Goal: Task Accomplishment & Management: Complete application form

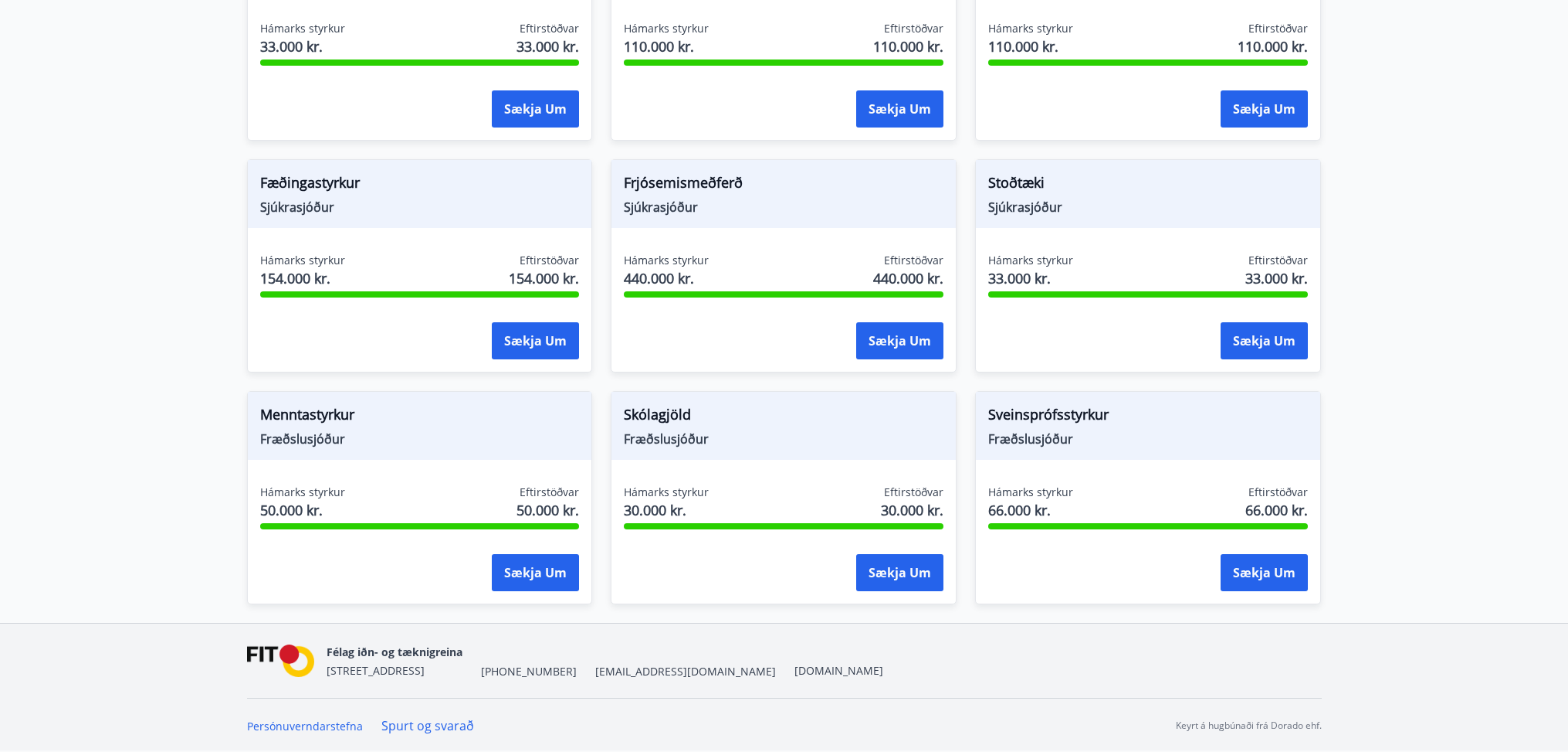
scroll to position [1060, 0]
drag, startPoint x: 1591, startPoint y: 189, endPoint x: 1576, endPoint y: 152, distance: 39.9
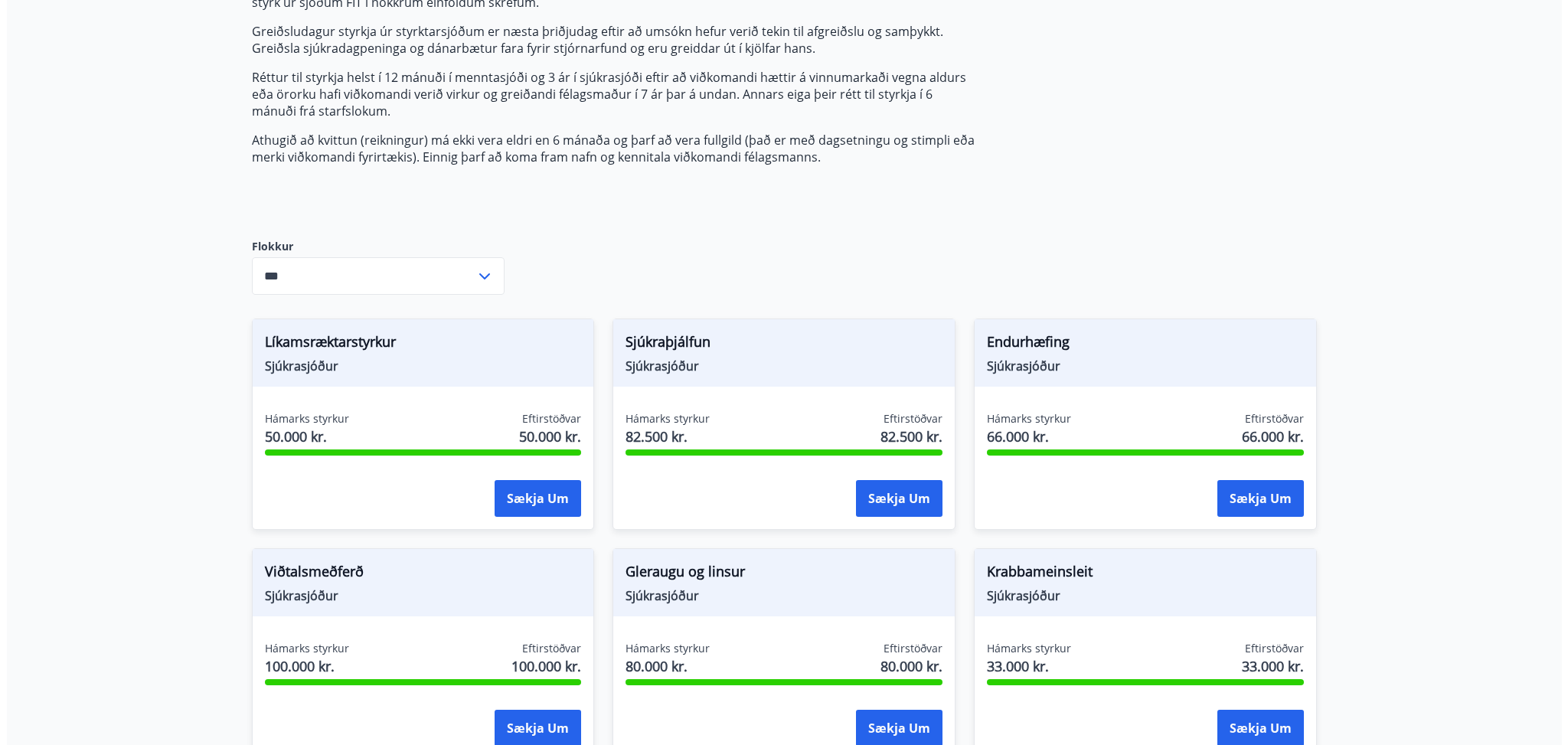
scroll to position [190, 0]
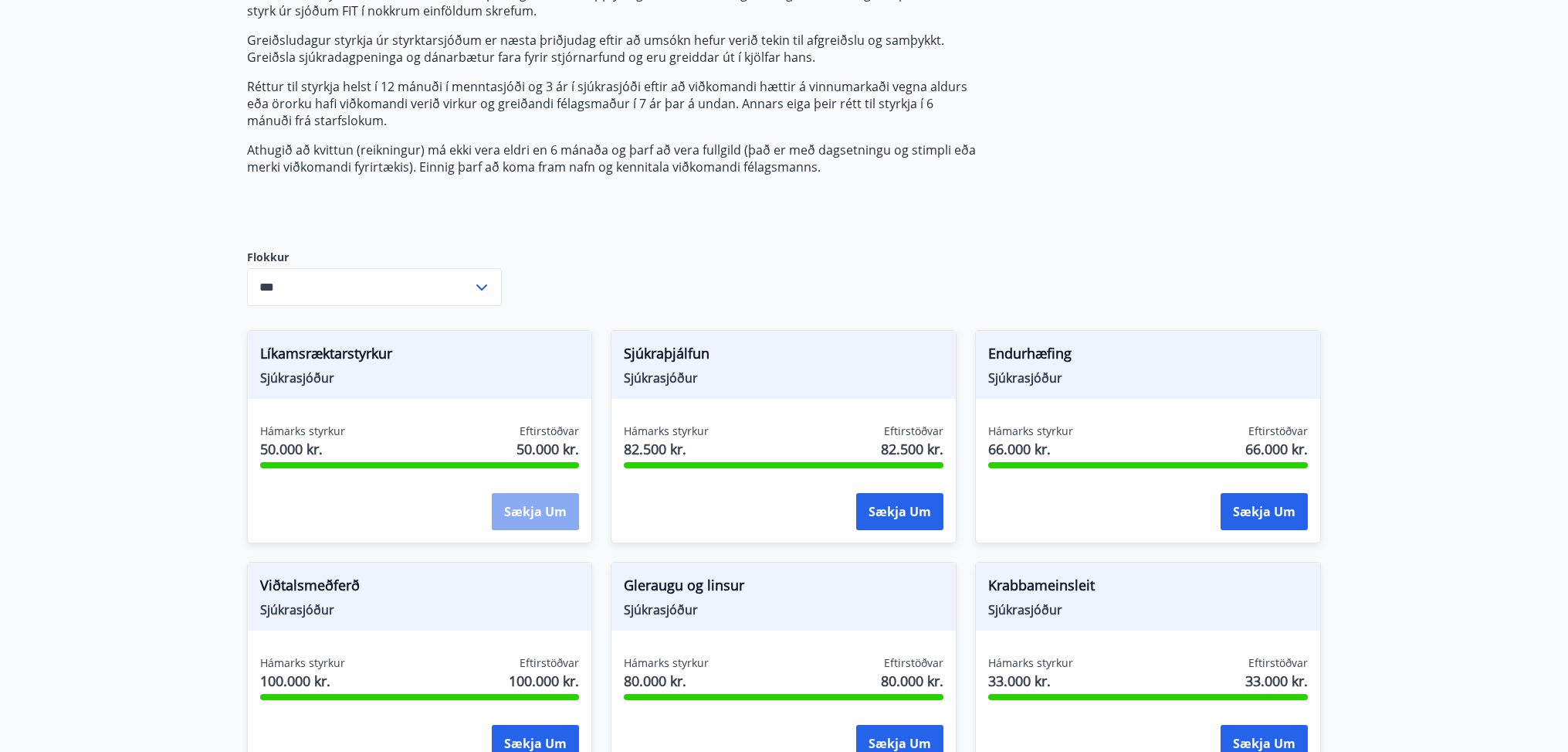
click at [534, 506] on button "Sækja um" at bounding box center [535, 511] width 87 height 37
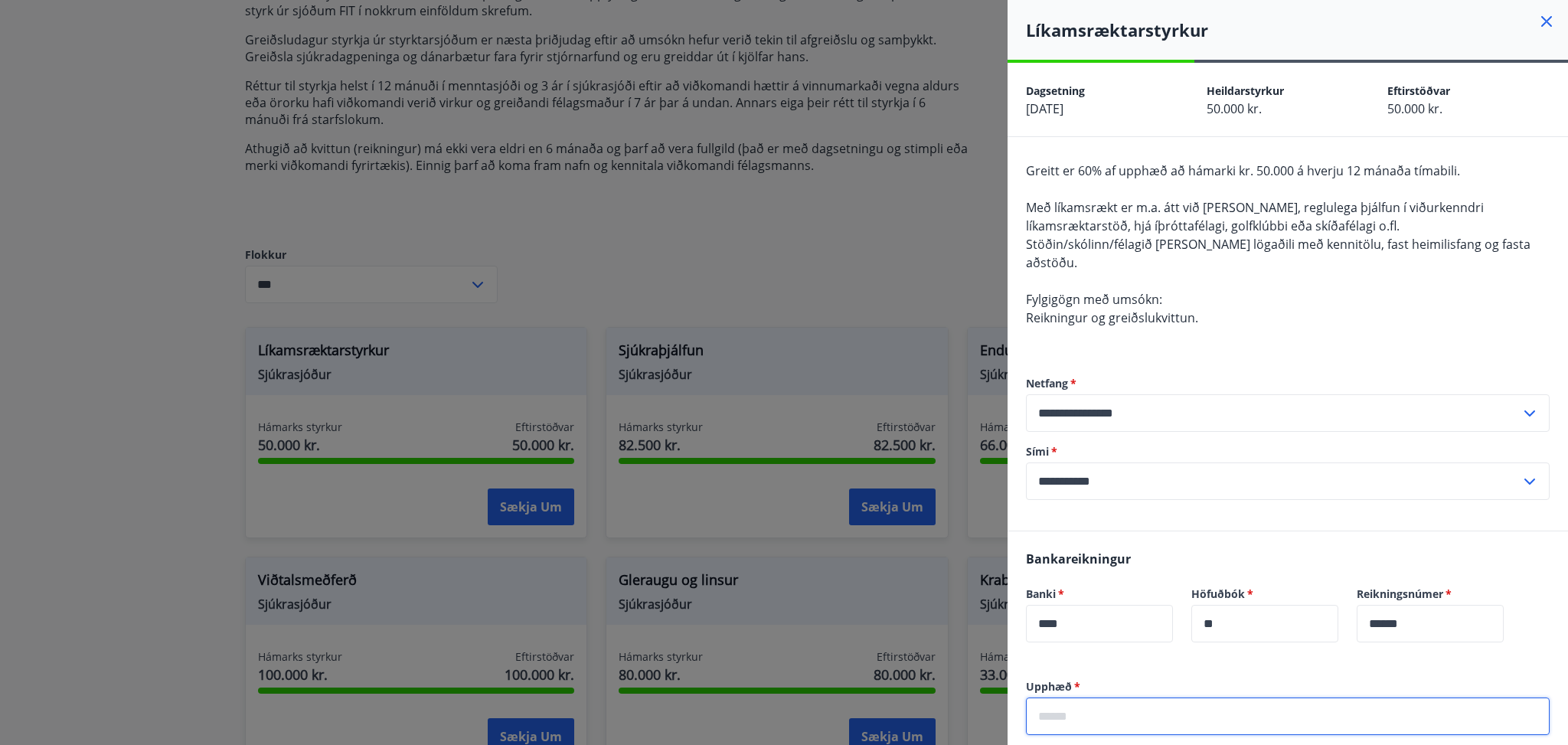
click at [1131, 697] on input "text" at bounding box center [1287, 716] width 523 height 38
type input "******"
click at [1413, 375] on label "Netfang   *" at bounding box center [1287, 383] width 523 height 15
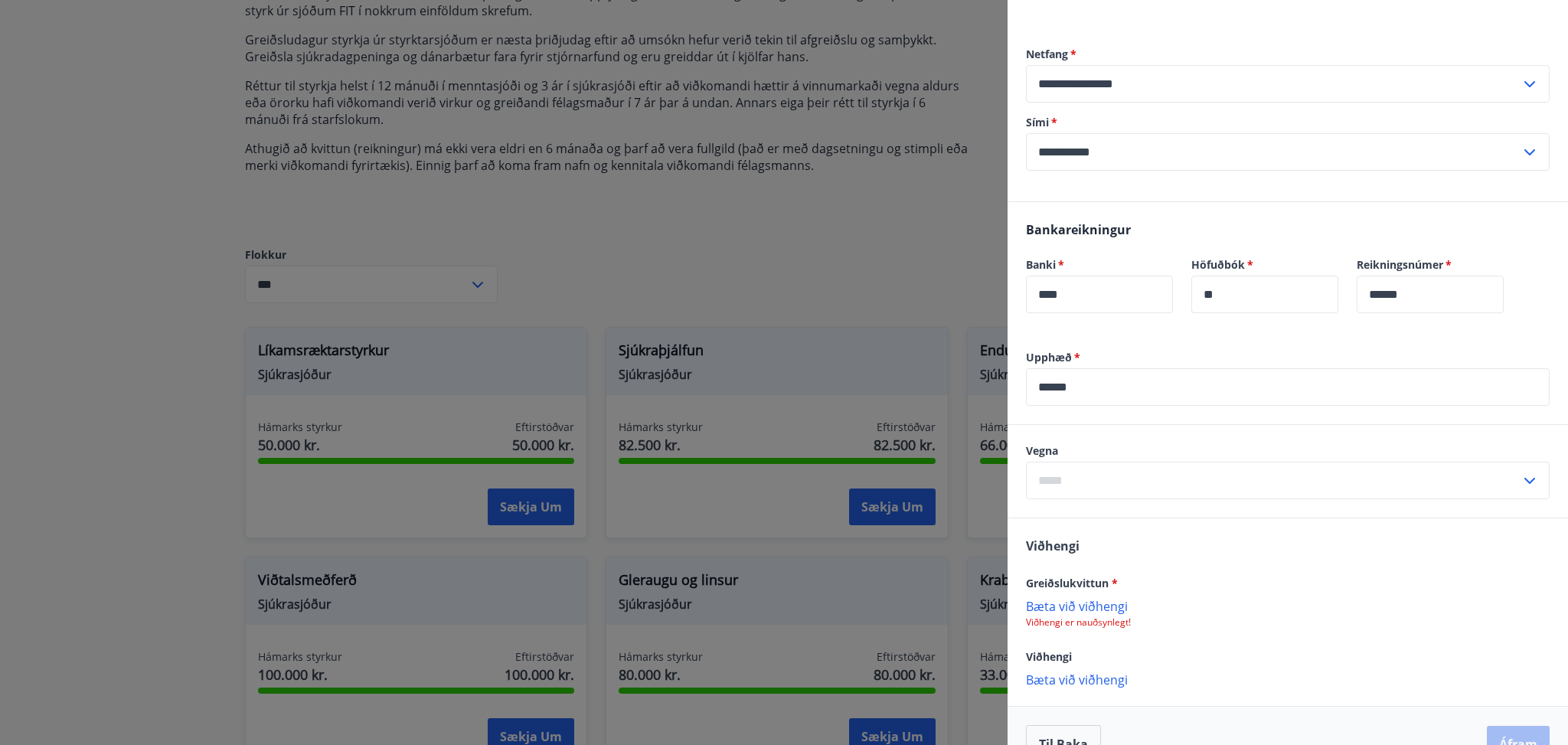
scroll to position [347, 0]
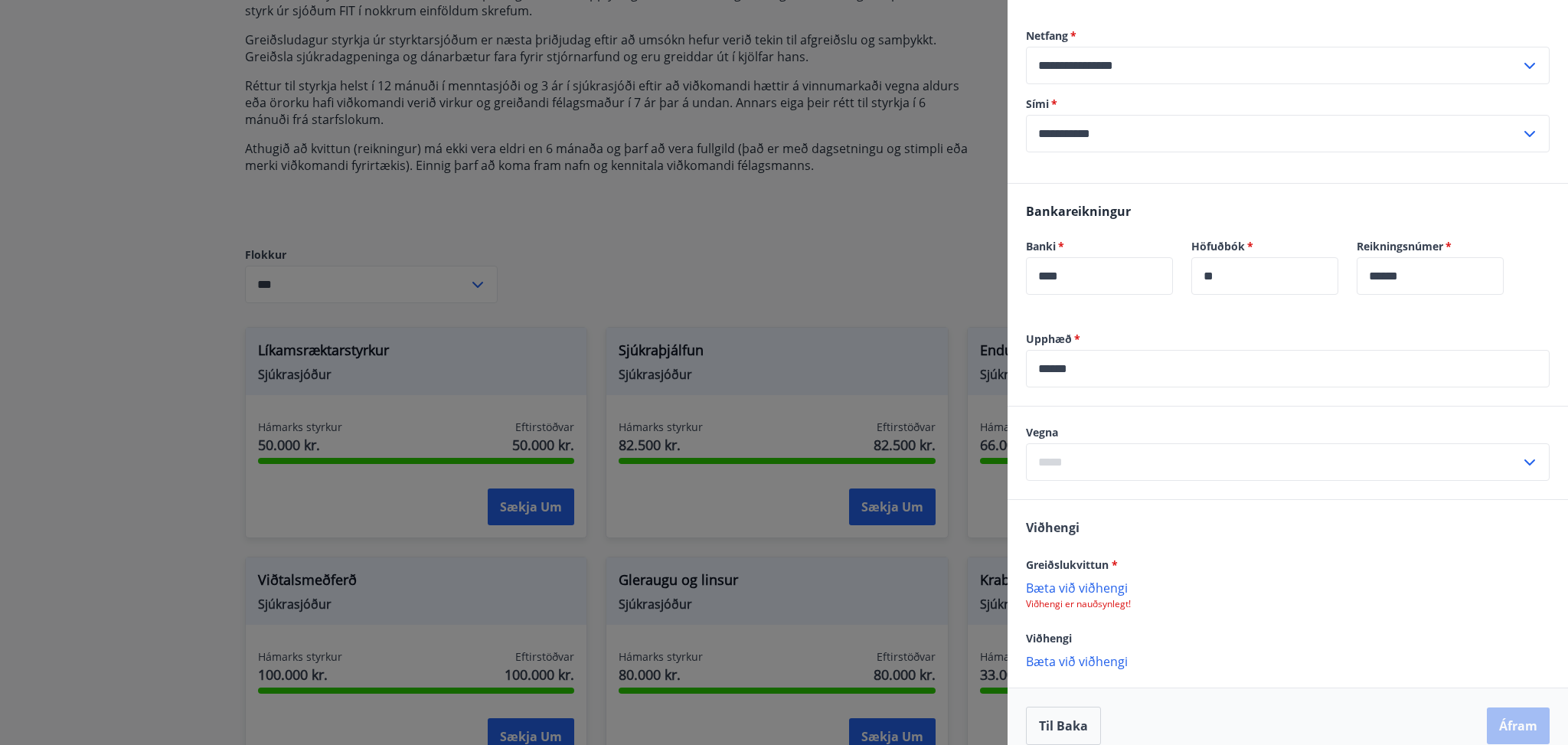
click at [1083, 579] on p "Bæta við viðhengi" at bounding box center [1287, 587] width 523 height 15
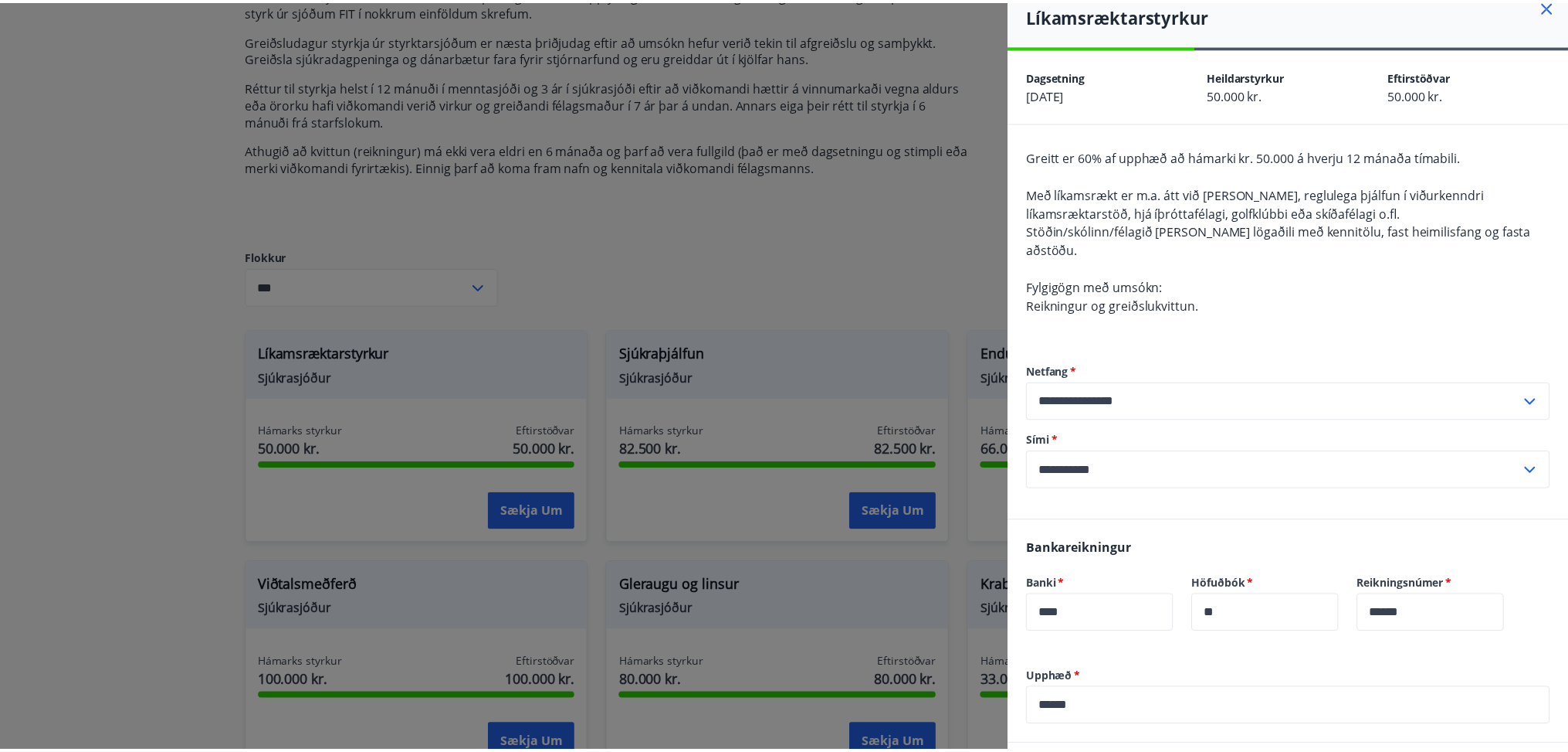
scroll to position [0, 0]
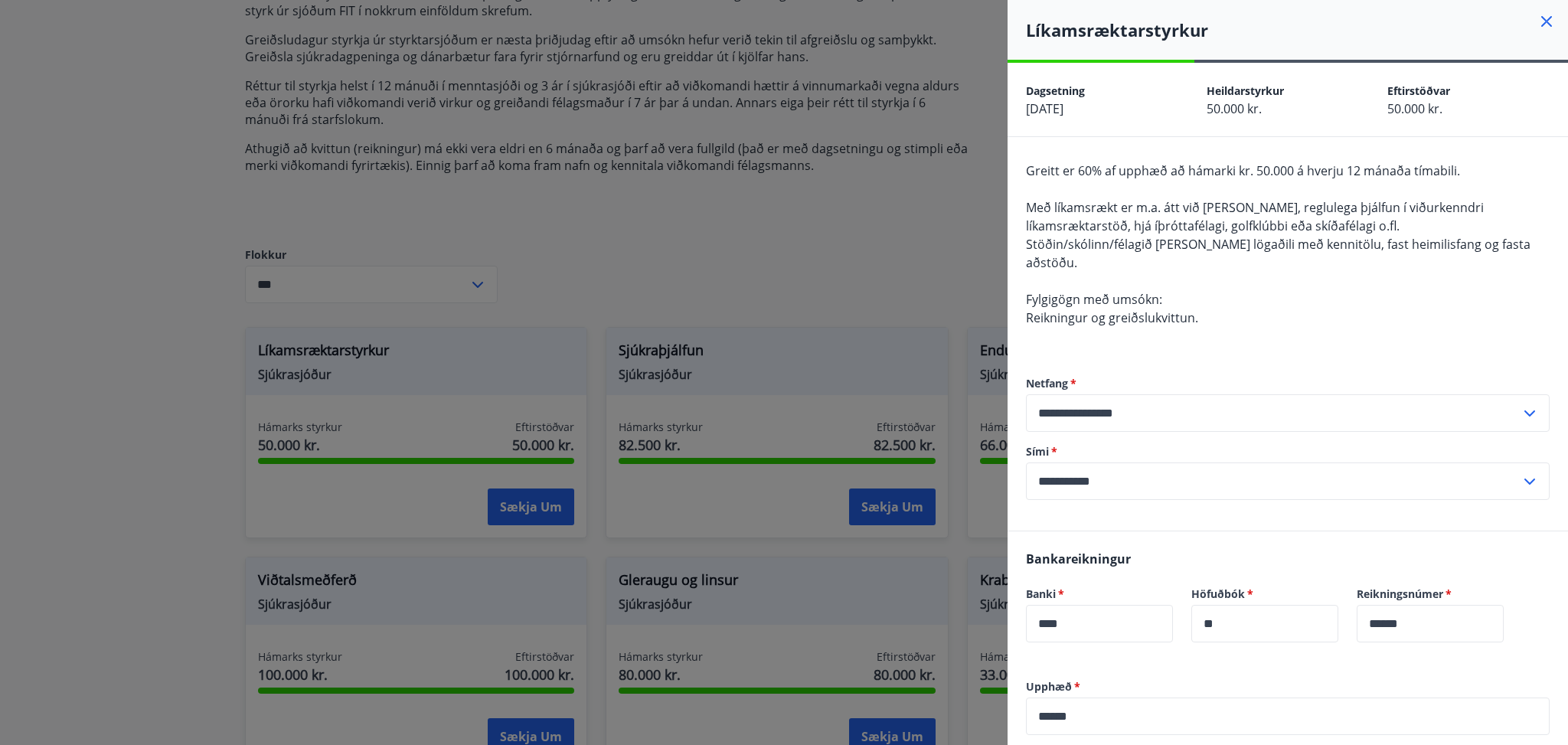
click at [163, 236] on div at bounding box center [784, 372] width 1568 height 745
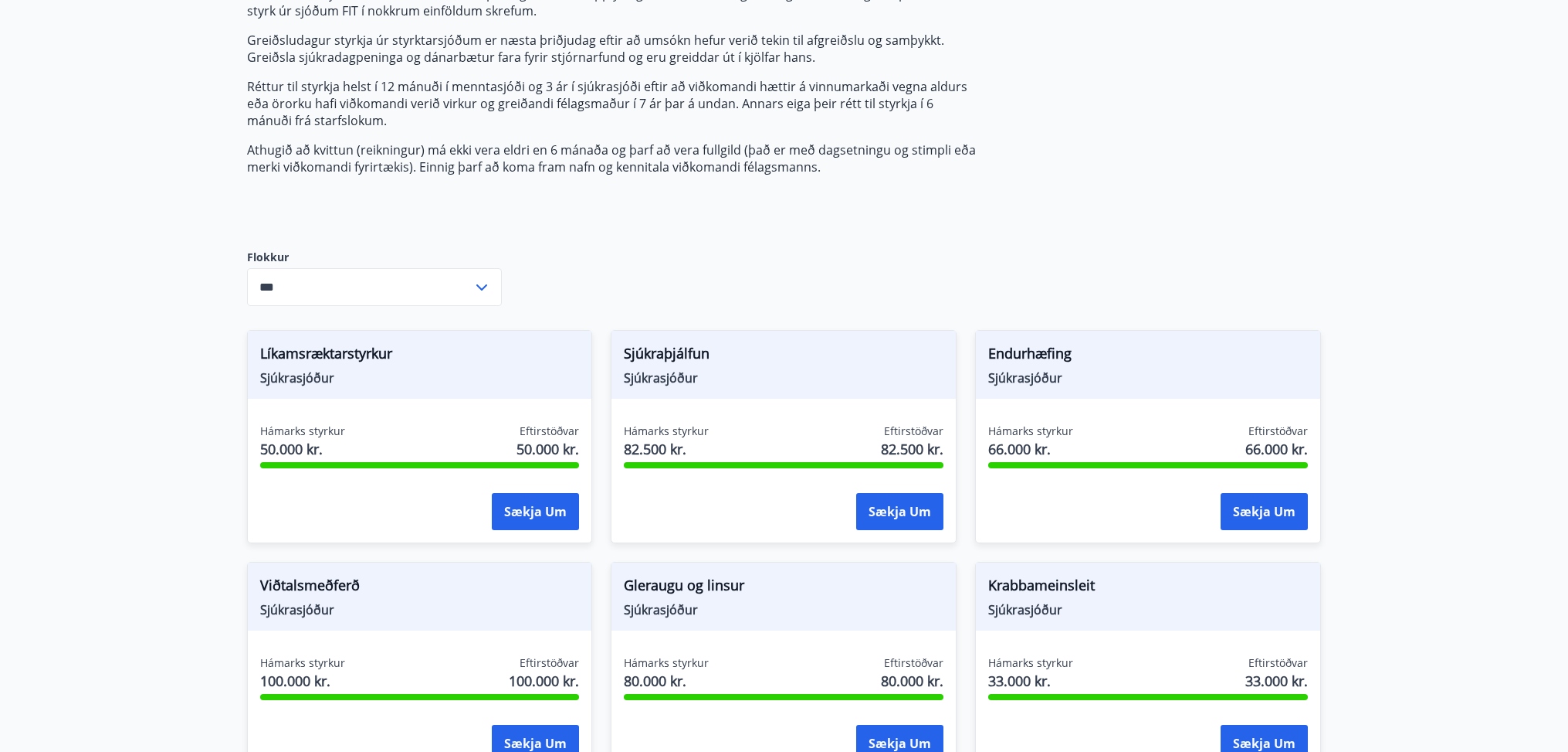
click at [71, 72] on main "Styrkir Umsóknir úr sjóðum FIT eru rafrænar en þannig fást strax upplýsingar um…" at bounding box center [784, 679] width 1568 height 1619
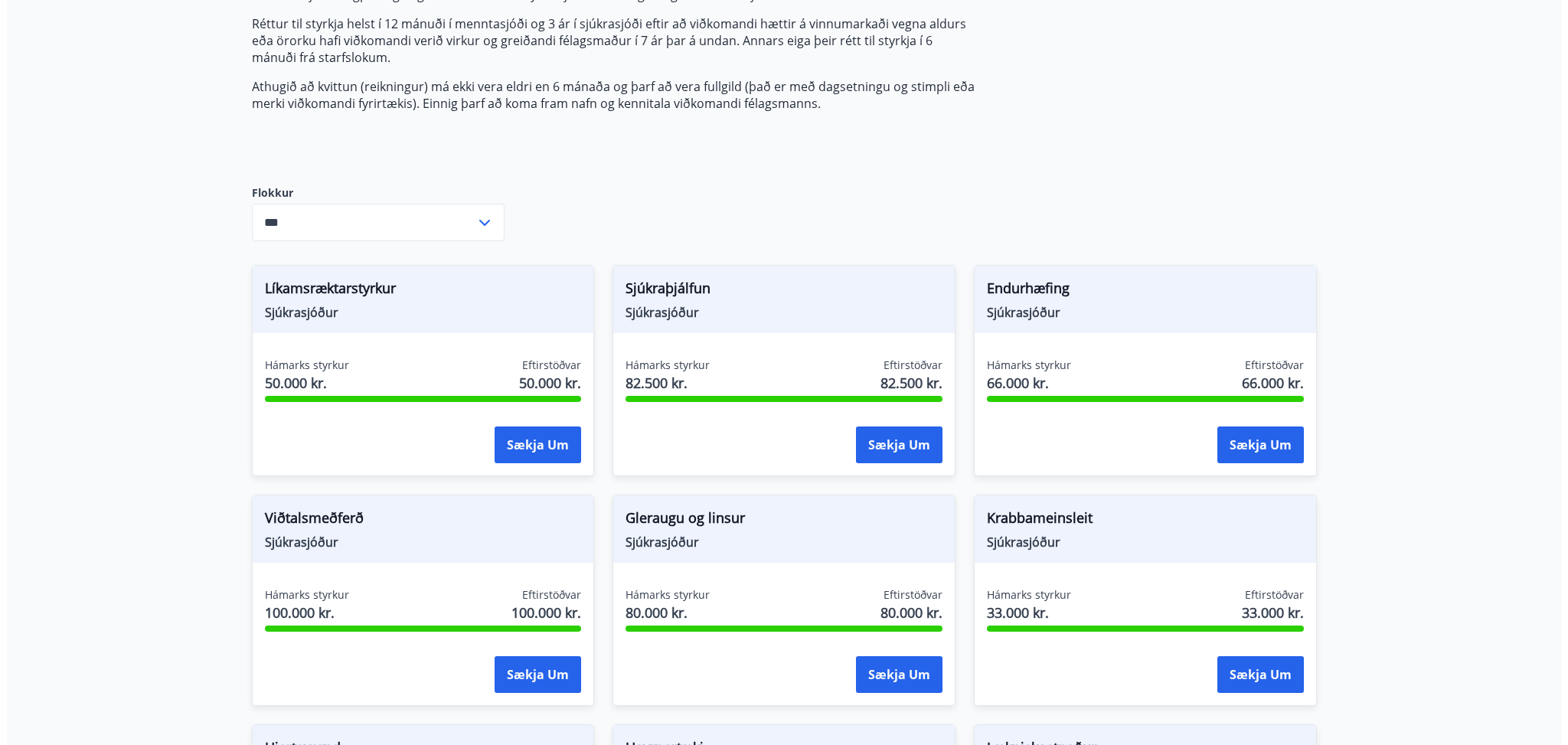
scroll to position [312, 0]
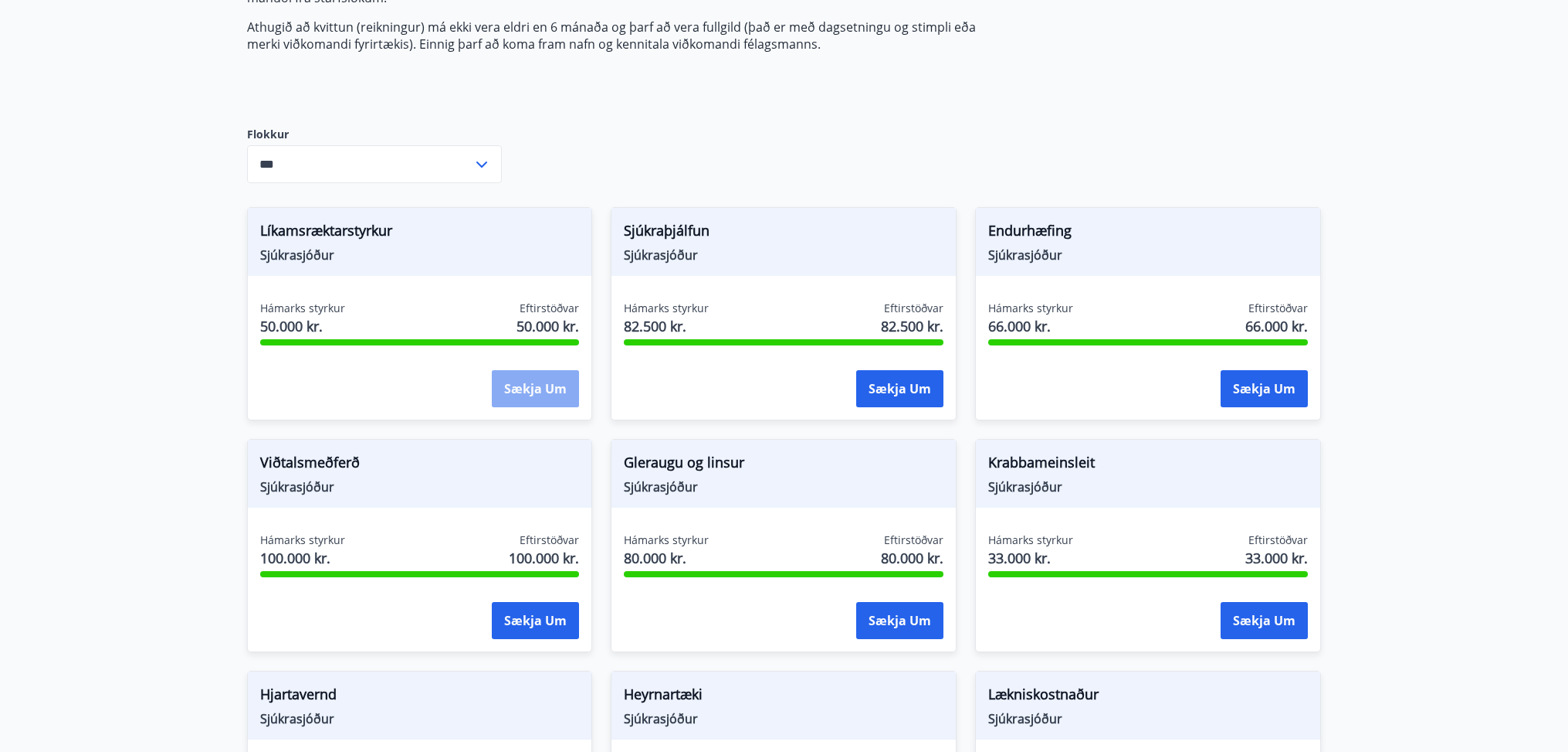
click at [532, 387] on button "Sækja um" at bounding box center [535, 388] width 87 height 37
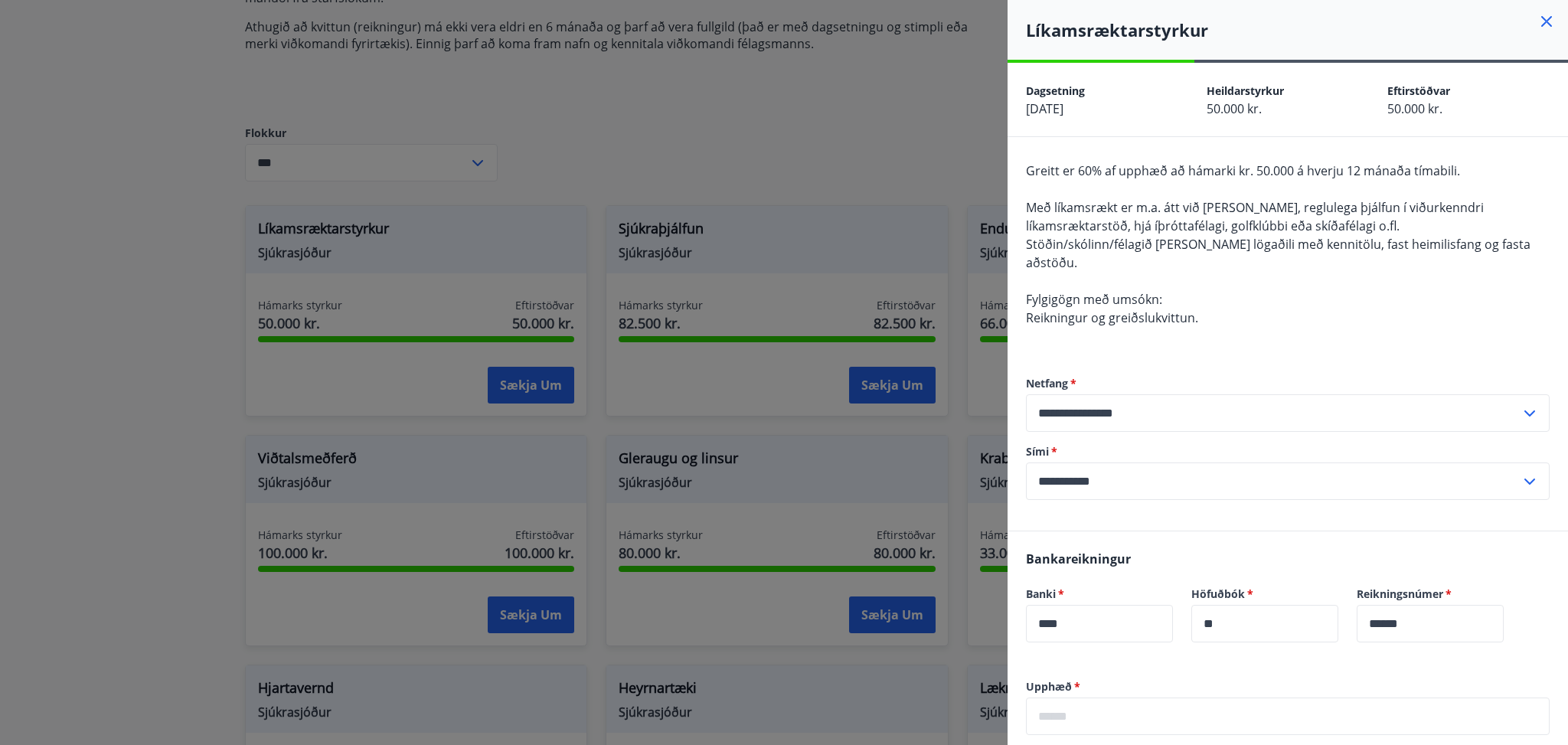
scroll to position [202, 0]
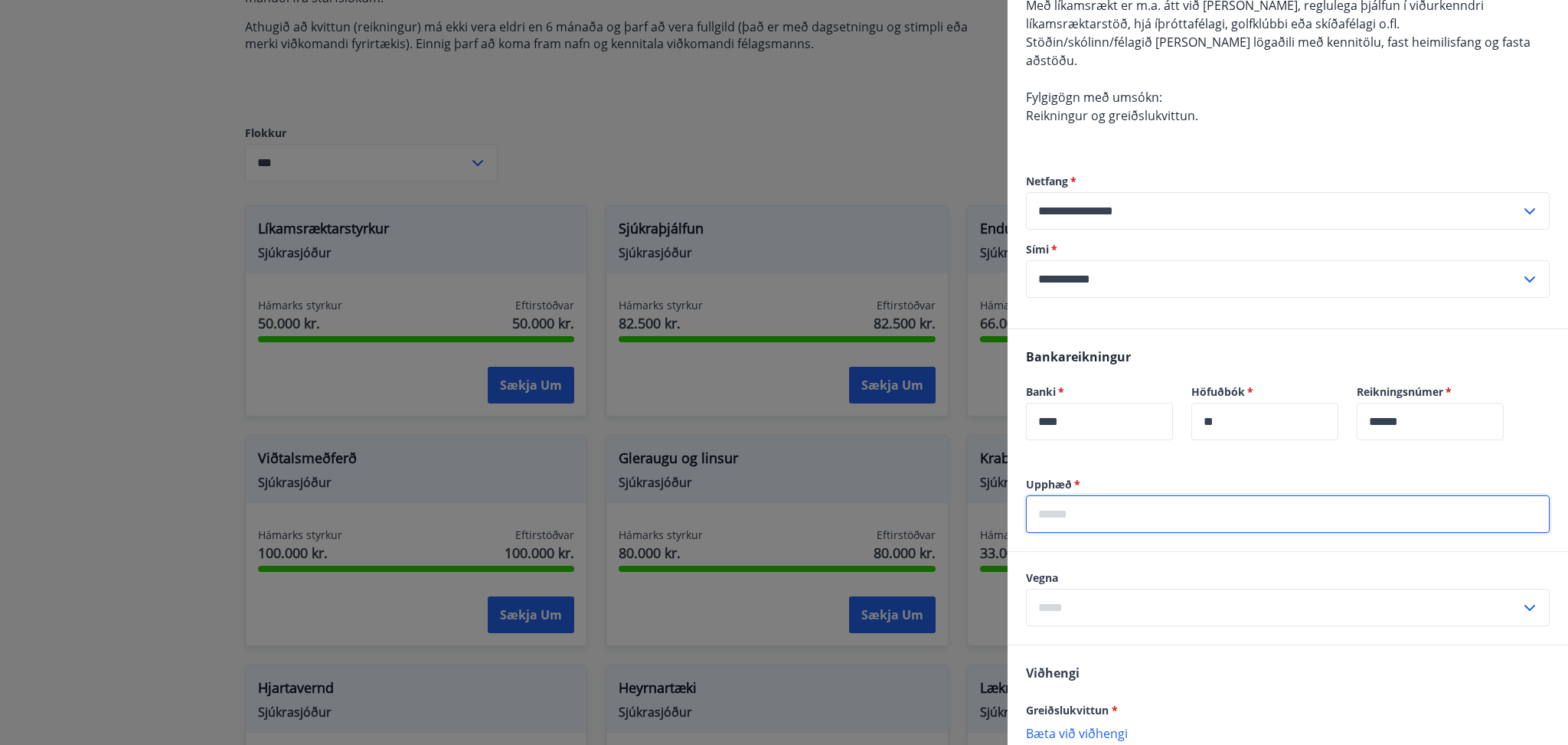
click at [1133, 505] on input "text" at bounding box center [1287, 514] width 523 height 38
type input "******"
click at [1158, 589] on input "text" at bounding box center [1273, 608] width 494 height 38
click at [1093, 626] on li "Líkamsrækt" at bounding box center [1288, 640] width 522 height 27
type input "**********"
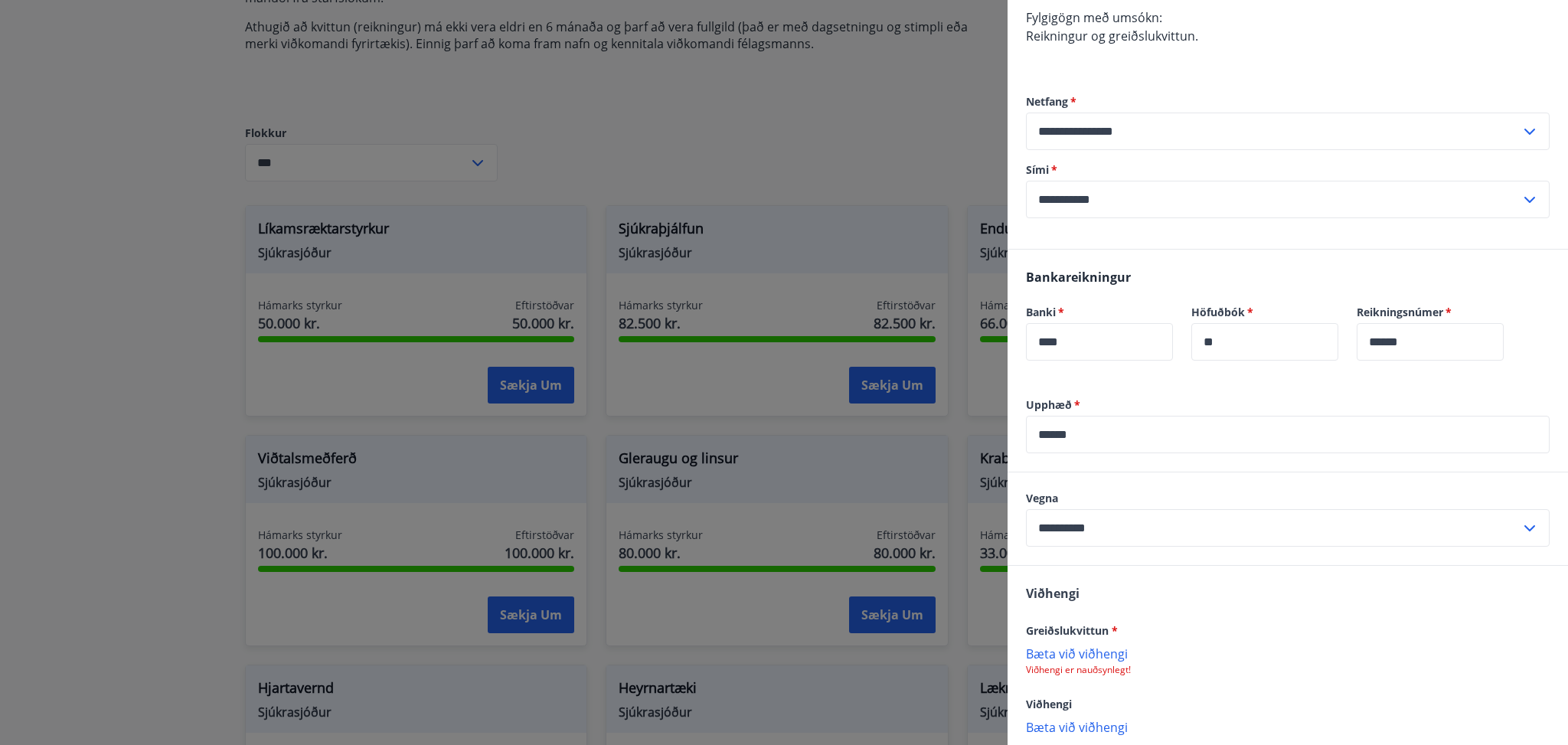
scroll to position [347, 0]
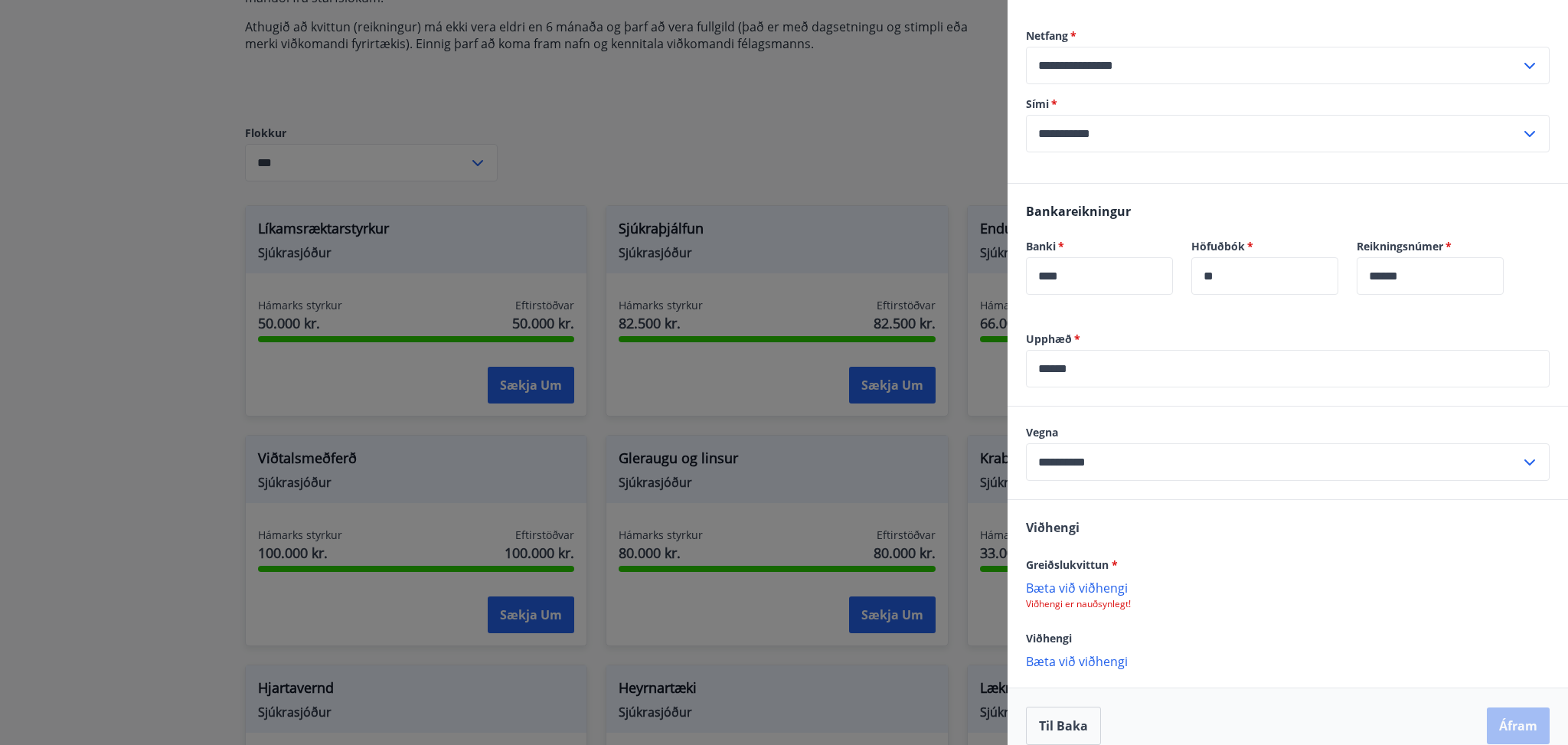
click at [1081, 579] on p "Bæta við viðhengi" at bounding box center [1287, 587] width 523 height 15
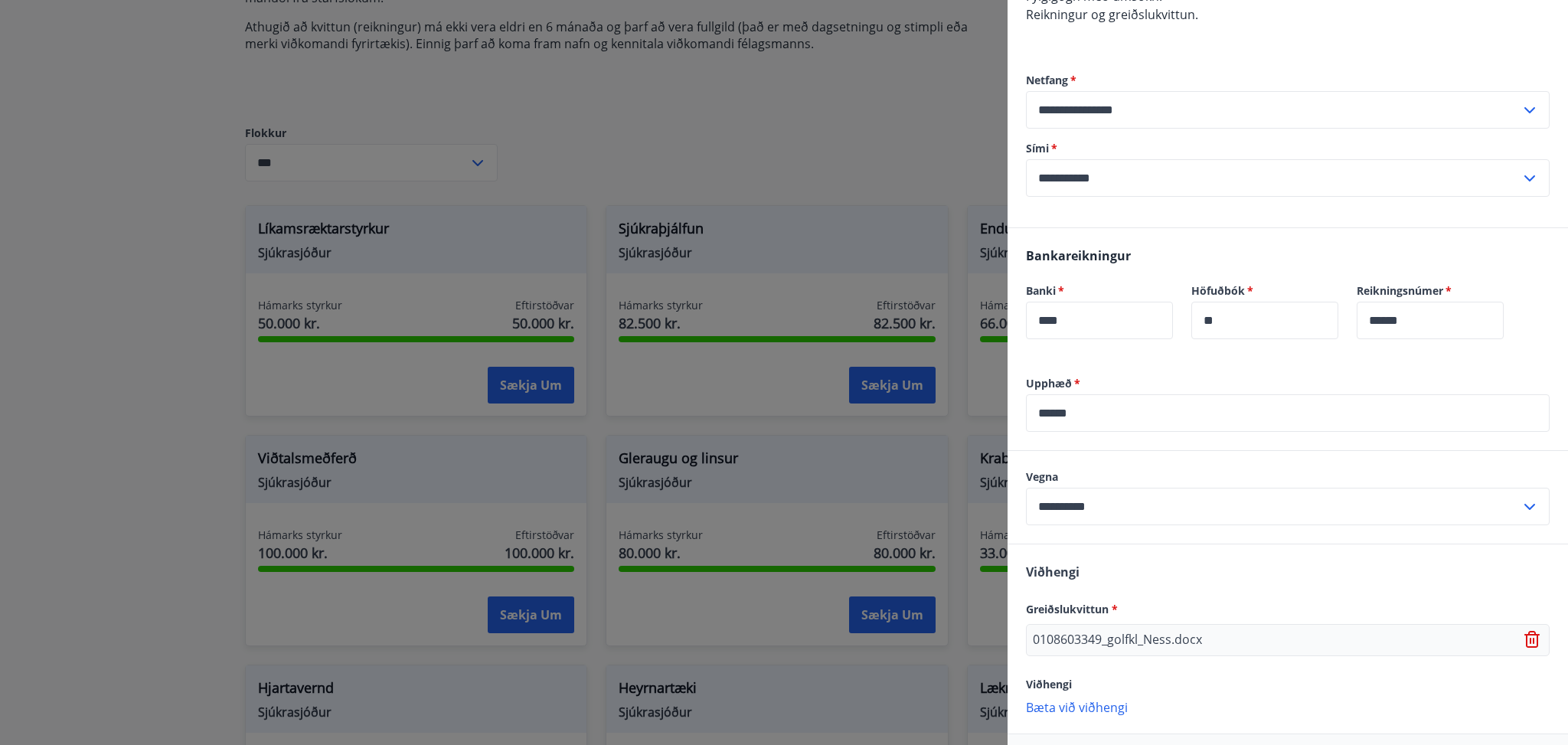
scroll to position [349, 0]
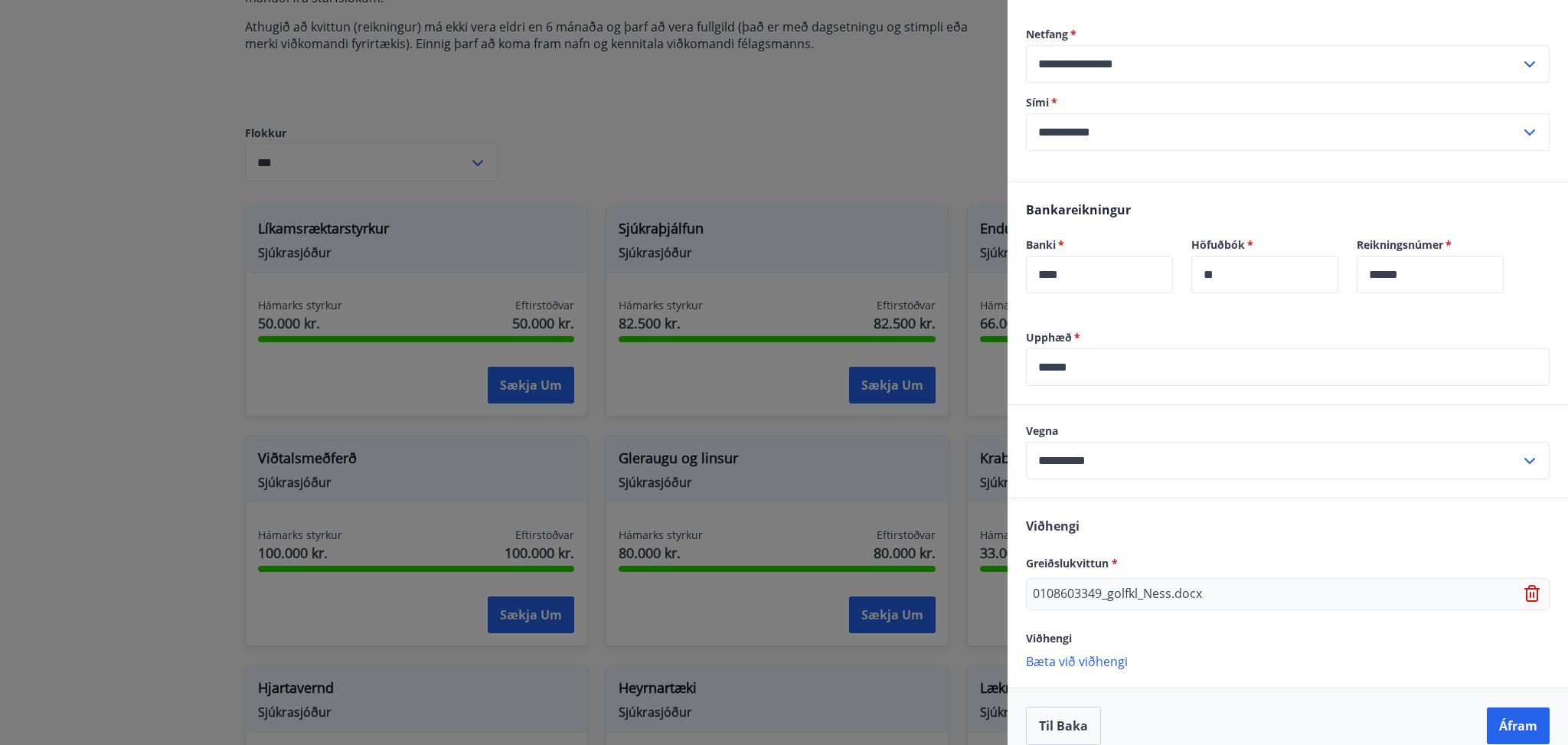
click at [1524, 585] on icon at bounding box center [1534, 594] width 19 height 19
click at [1059, 579] on p "Bæta við viðhengi" at bounding box center [1287, 587] width 523 height 15
click at [1502, 707] on button "Áfram" at bounding box center [1518, 725] width 63 height 37
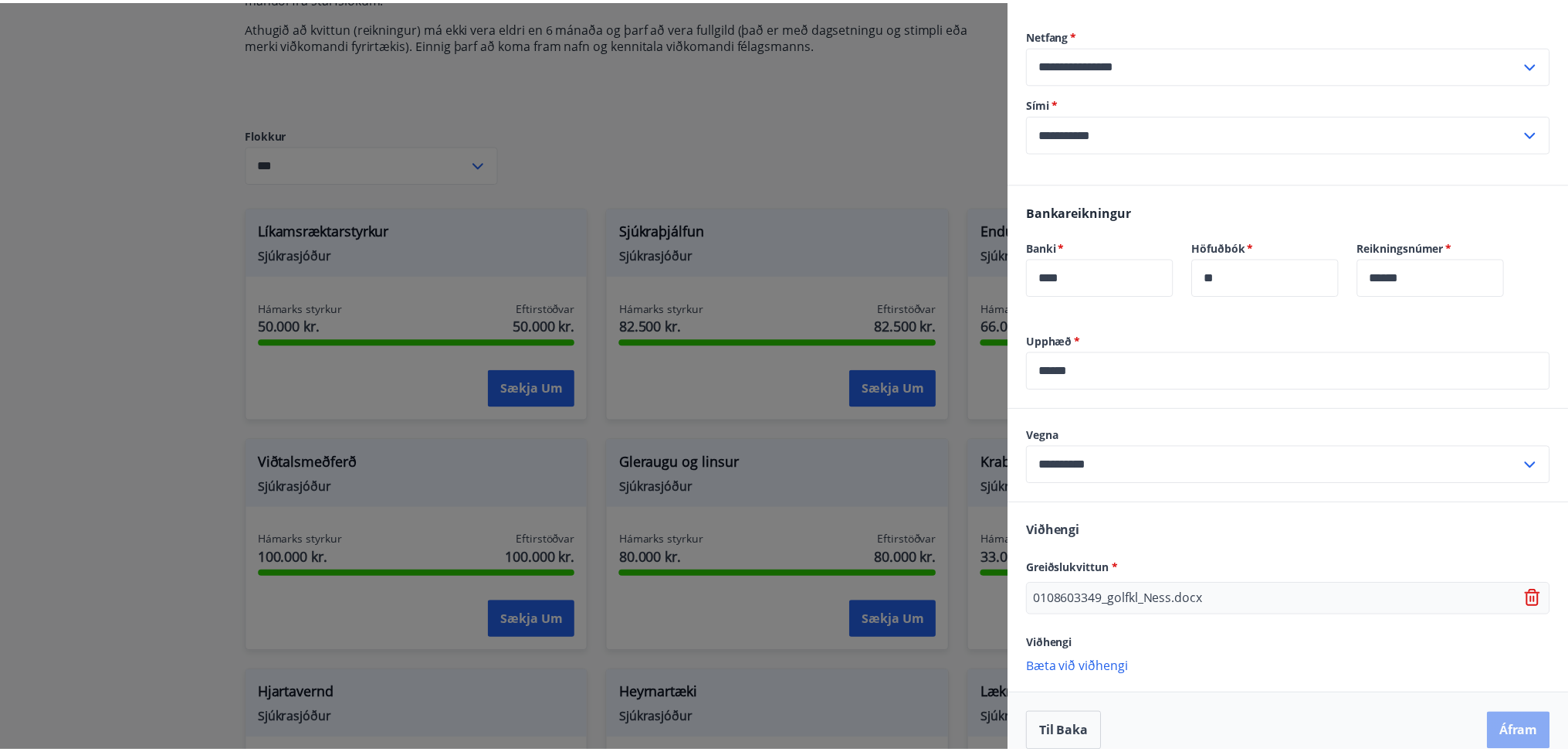
scroll to position [0, 0]
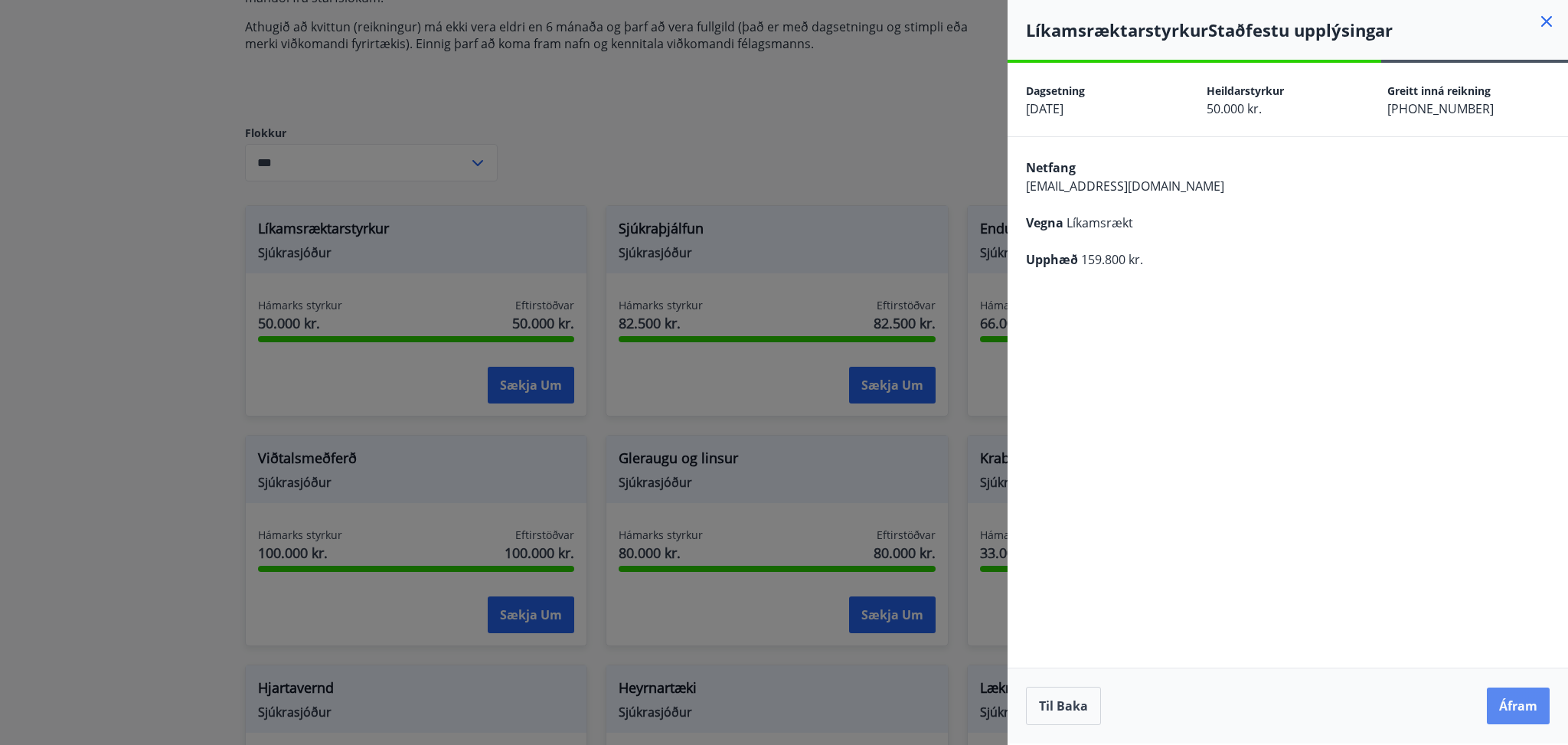
click at [1509, 702] on button "Áfram" at bounding box center [1518, 705] width 63 height 37
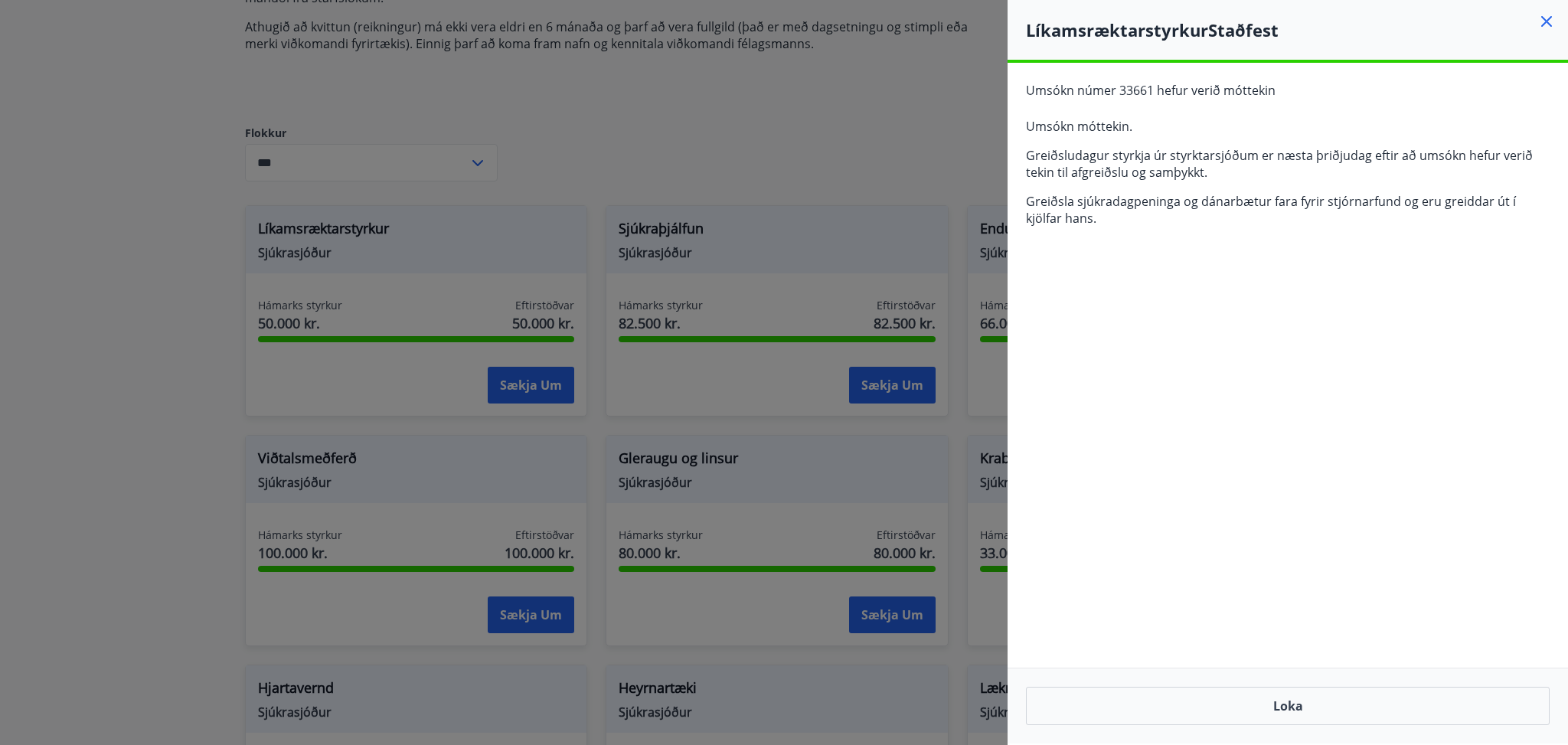
click at [666, 112] on div at bounding box center [784, 372] width 1568 height 745
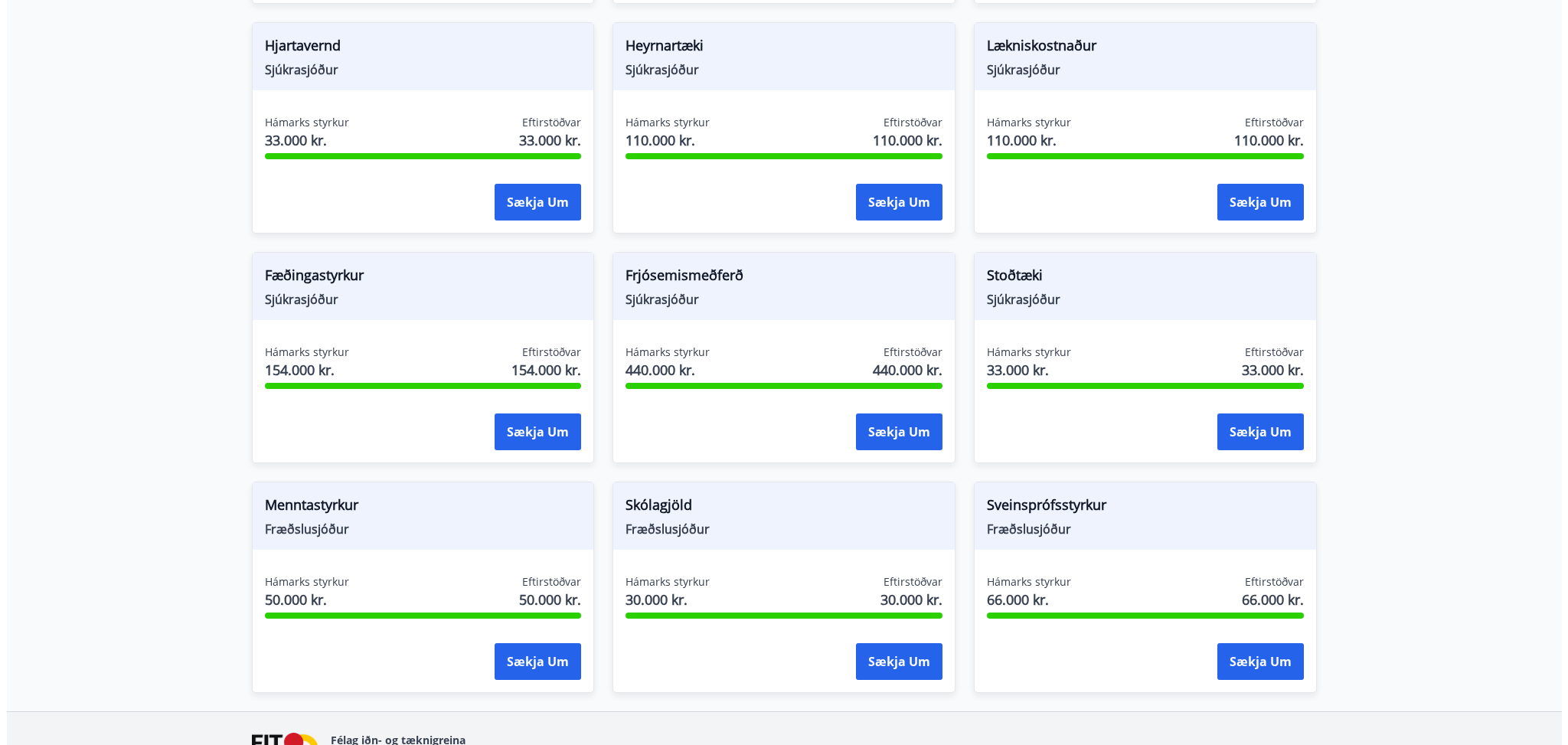
scroll to position [815, 0]
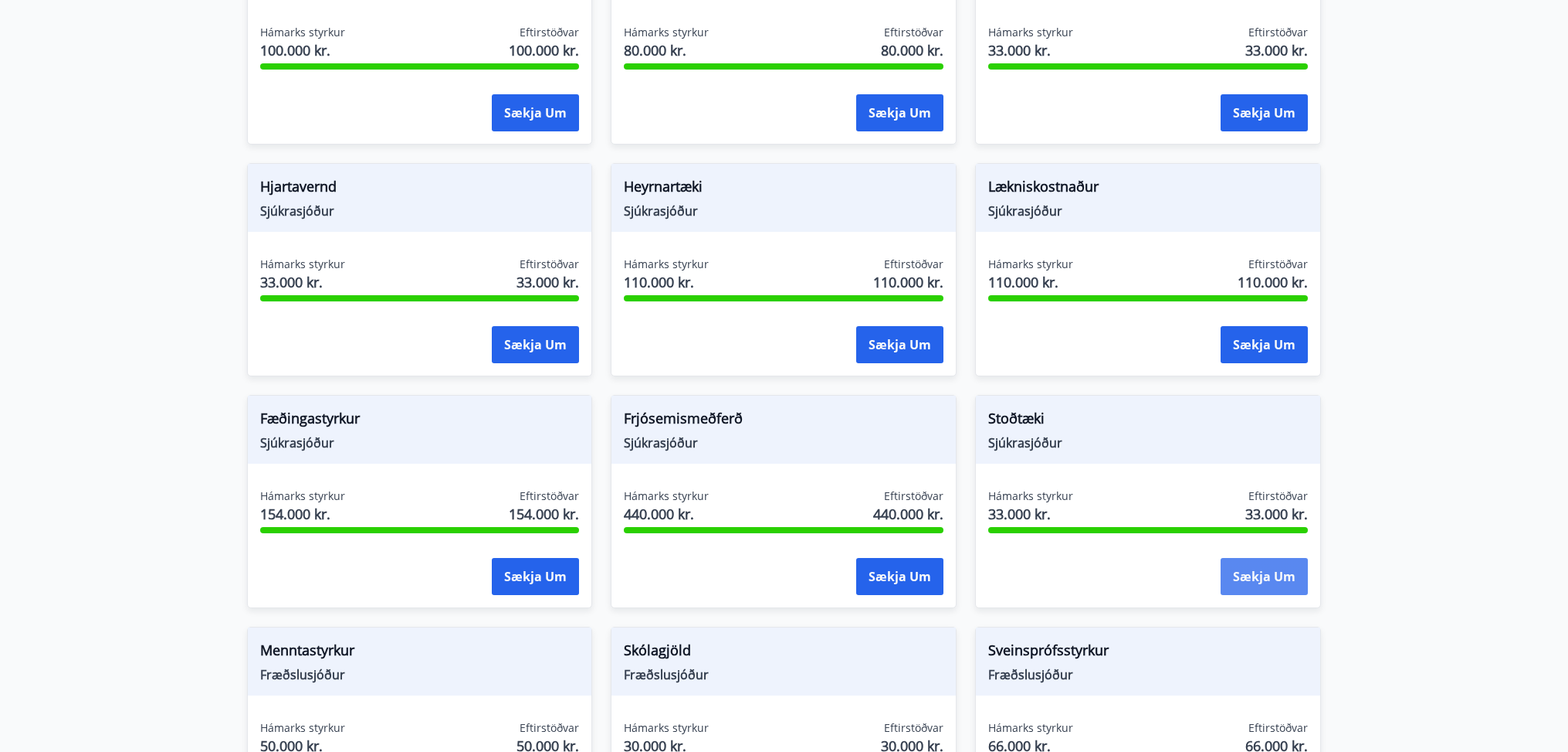
click at [1268, 573] on button "Sækja um" at bounding box center [1264, 576] width 87 height 37
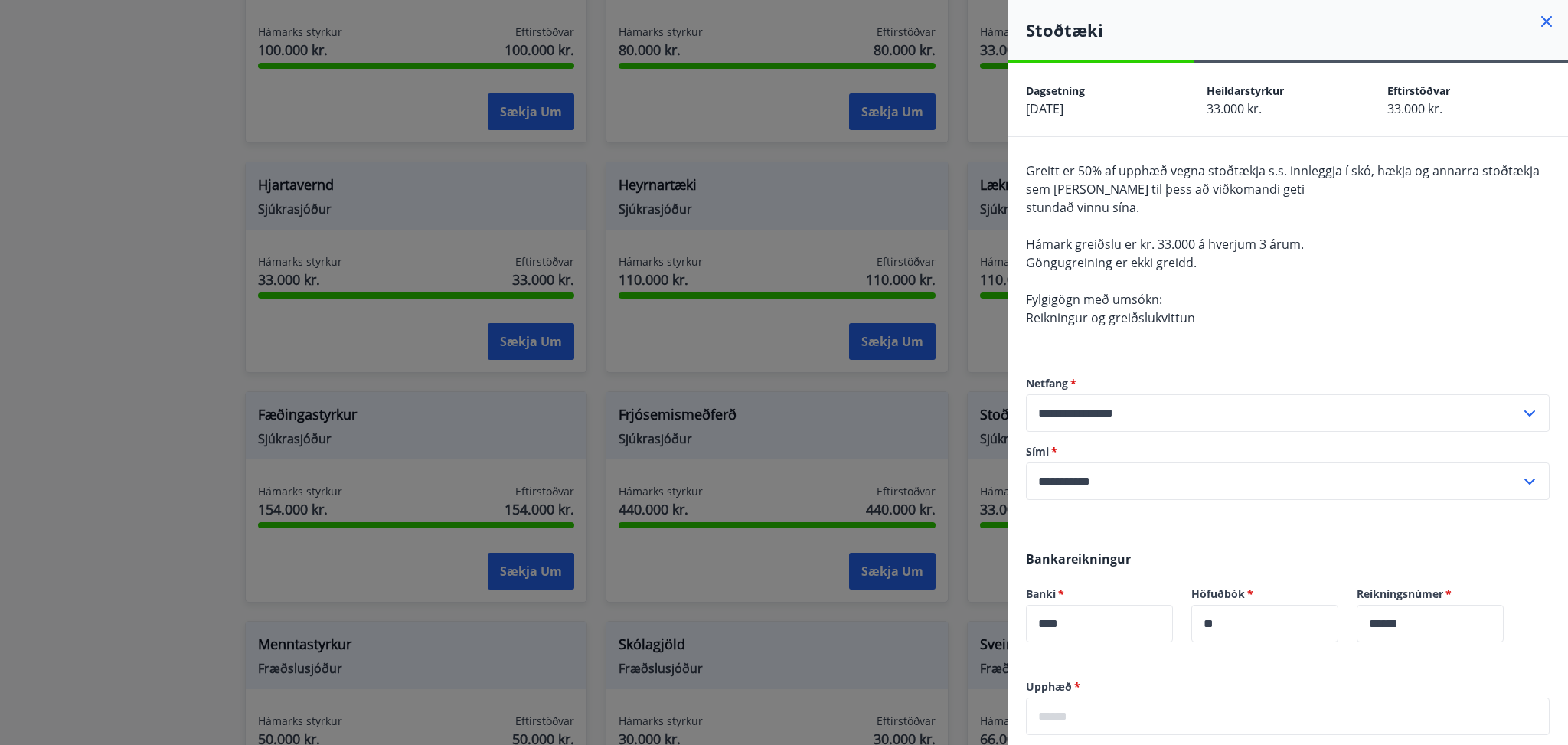
click at [1104, 708] on input "text" at bounding box center [1287, 716] width 523 height 38
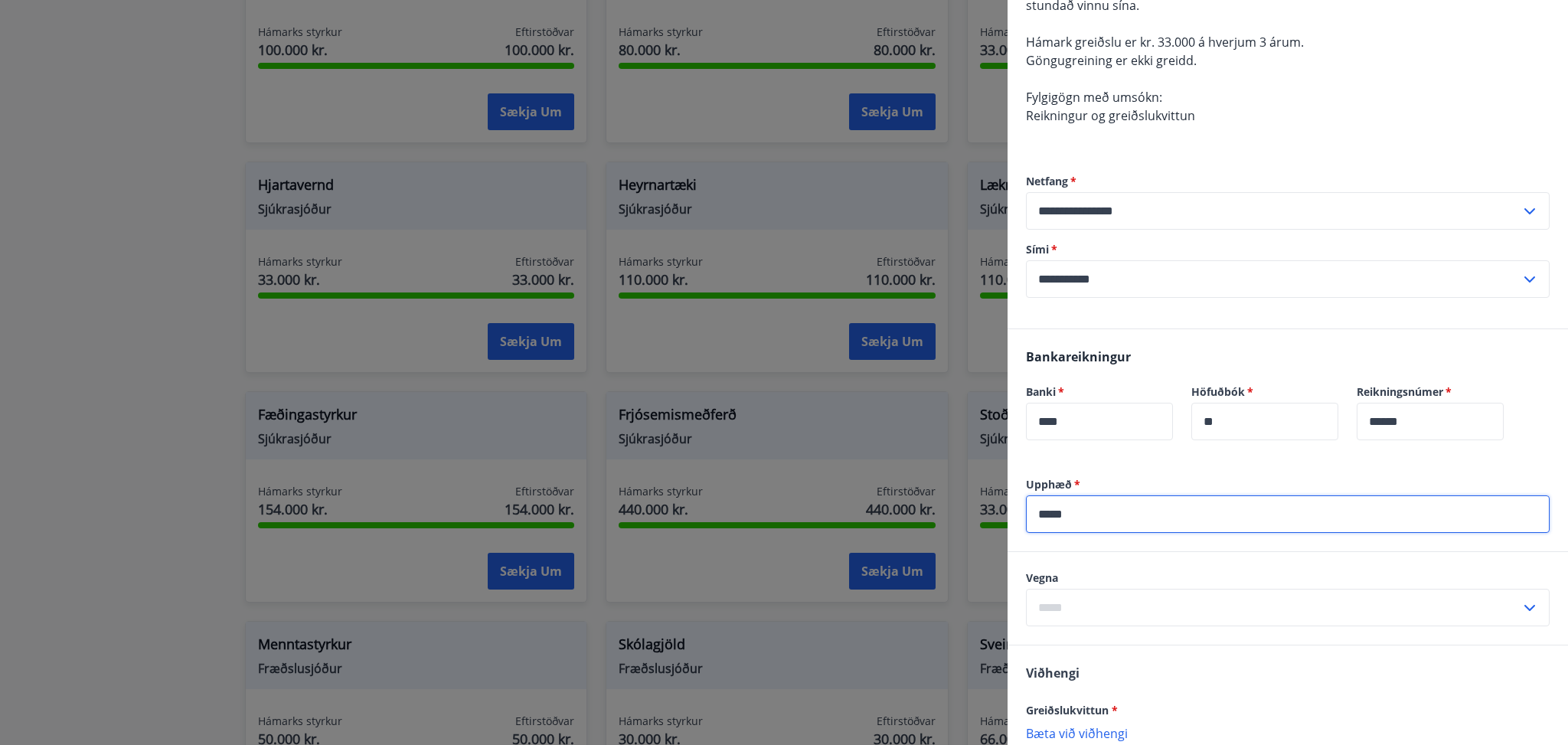
scroll to position [303, 0]
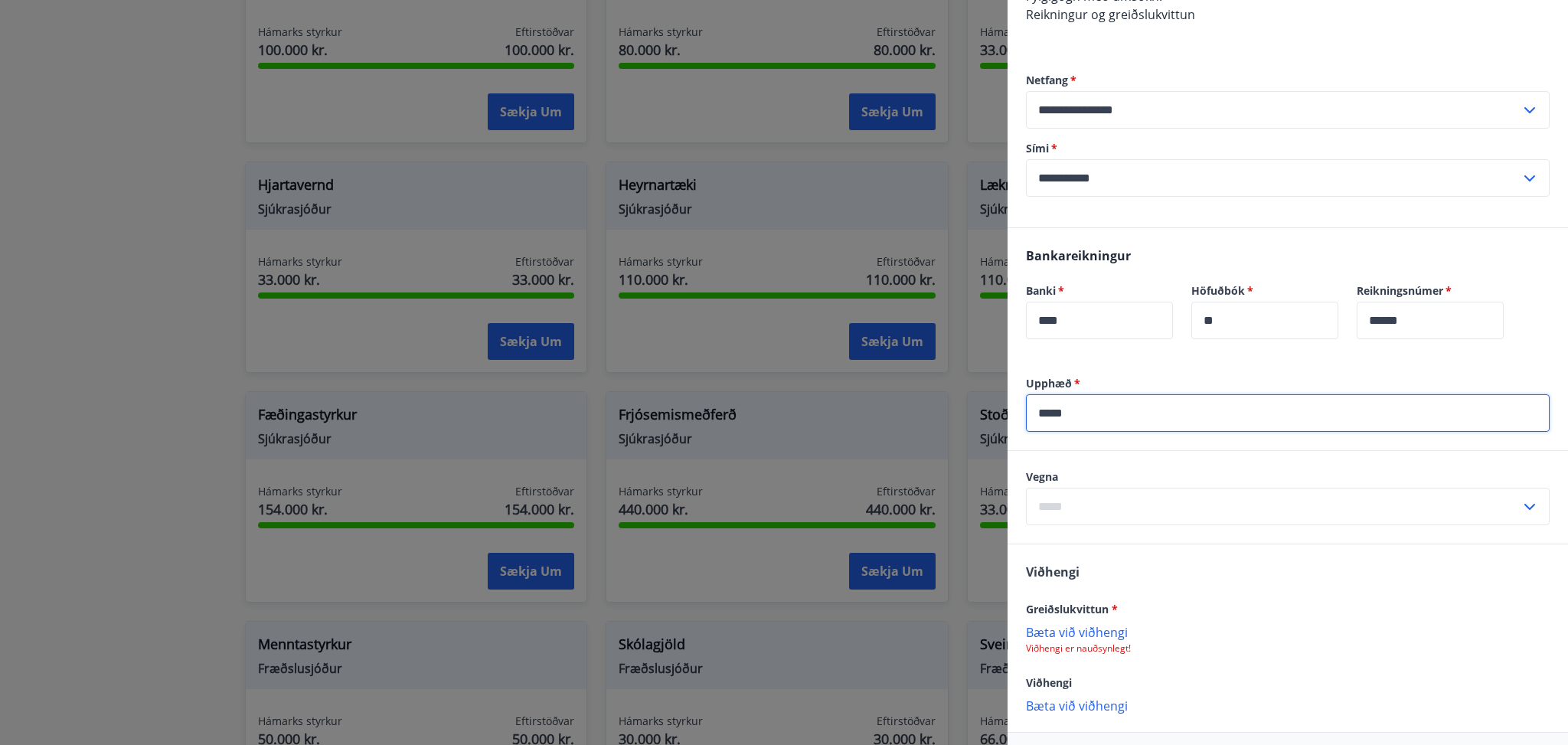
type input "*****"
click at [1099, 502] on input "text" at bounding box center [1273, 506] width 494 height 38
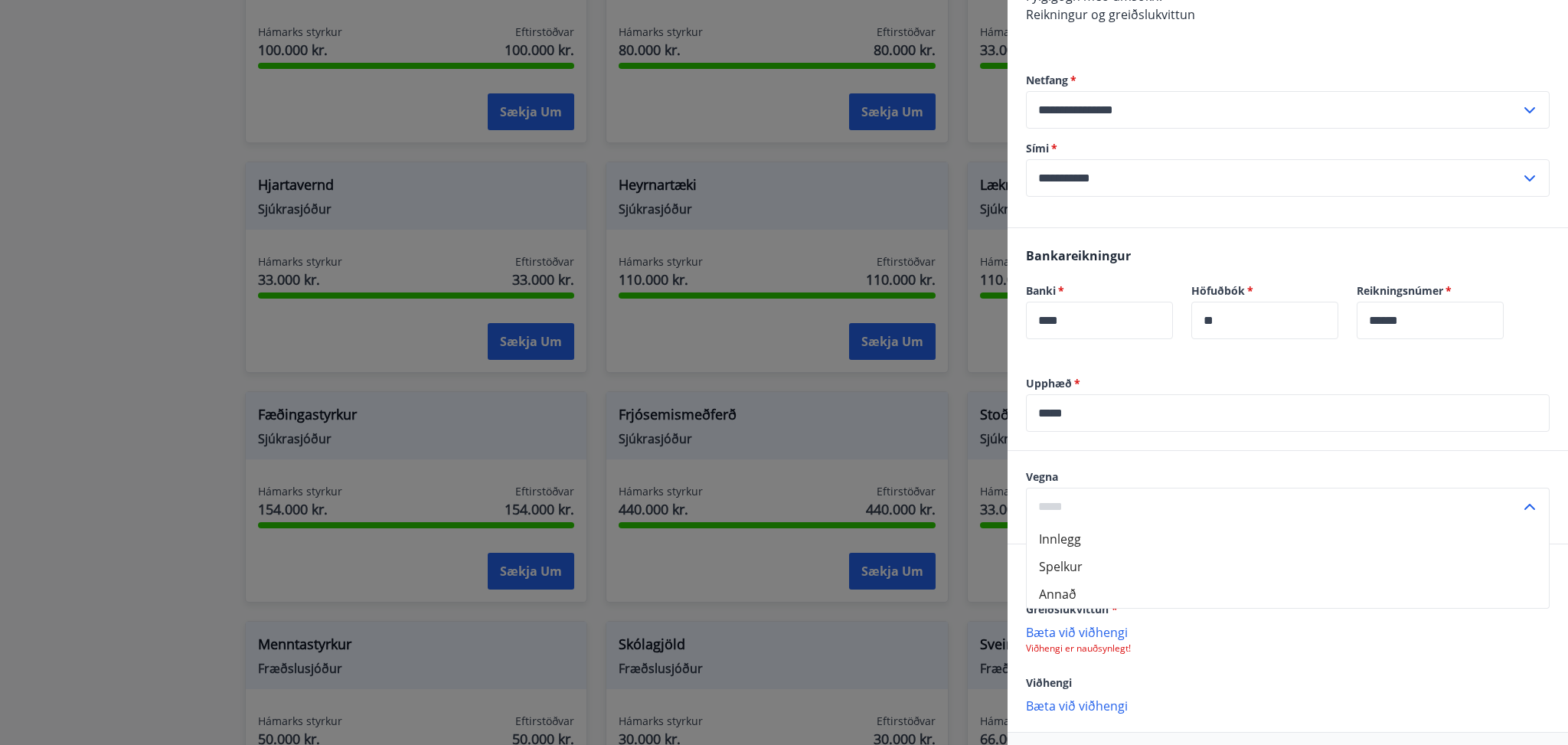
click at [1054, 597] on li "Annað" at bounding box center [1288, 594] width 522 height 27
type input "*****"
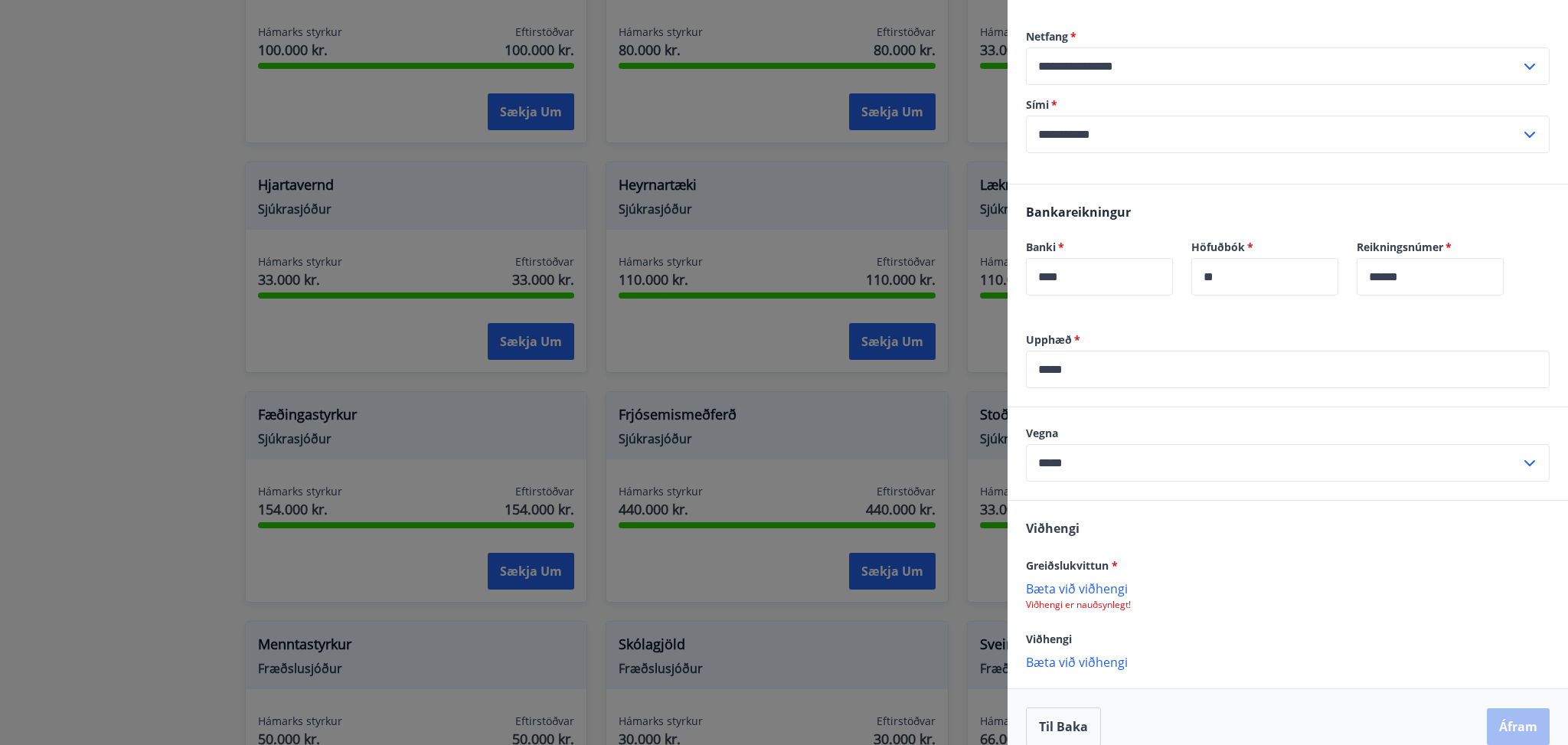
scroll to position [366, 0]
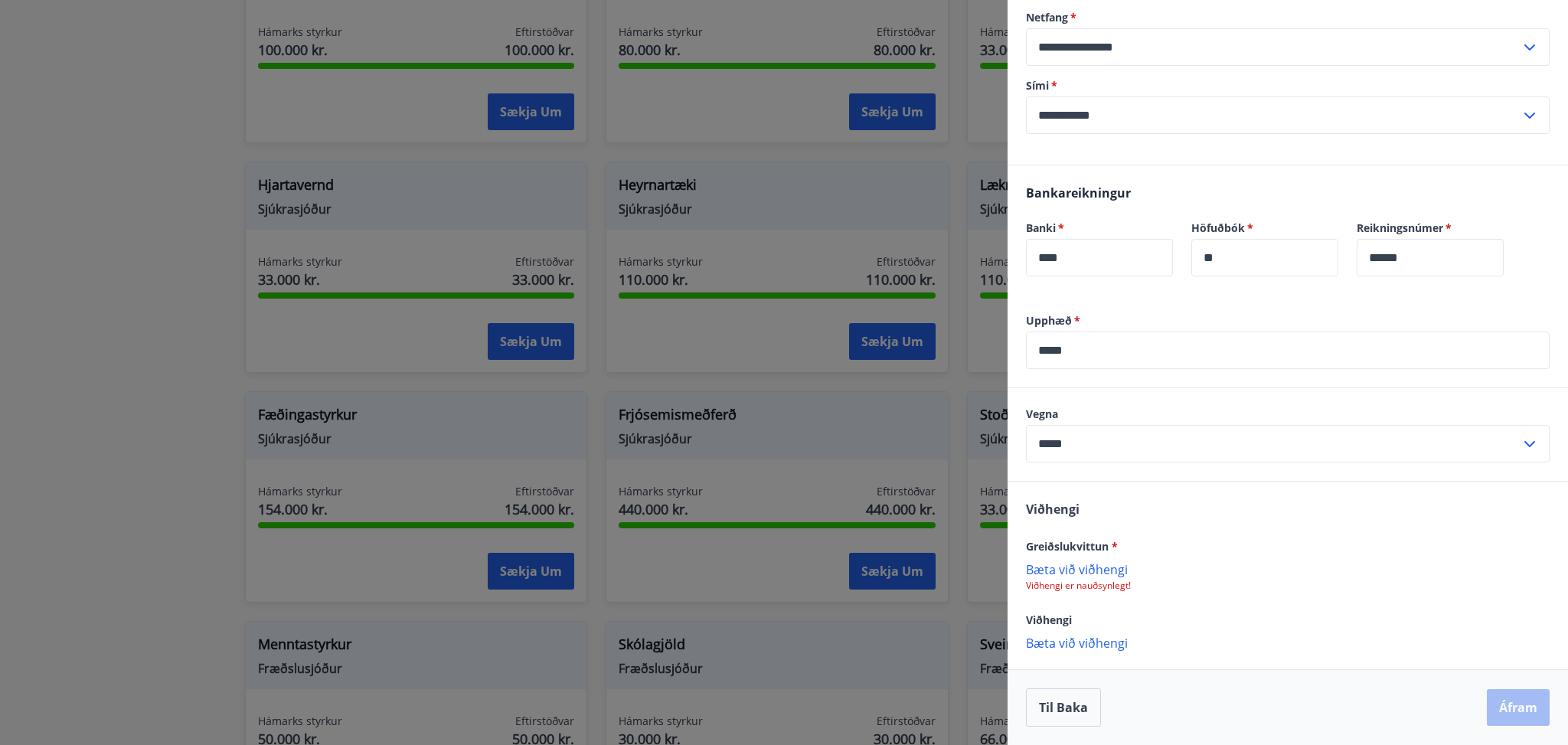
click at [1072, 567] on p "Bæta við viðhengi" at bounding box center [1287, 568] width 523 height 15
click at [1502, 702] on button "Áfram" at bounding box center [1518, 707] width 63 height 37
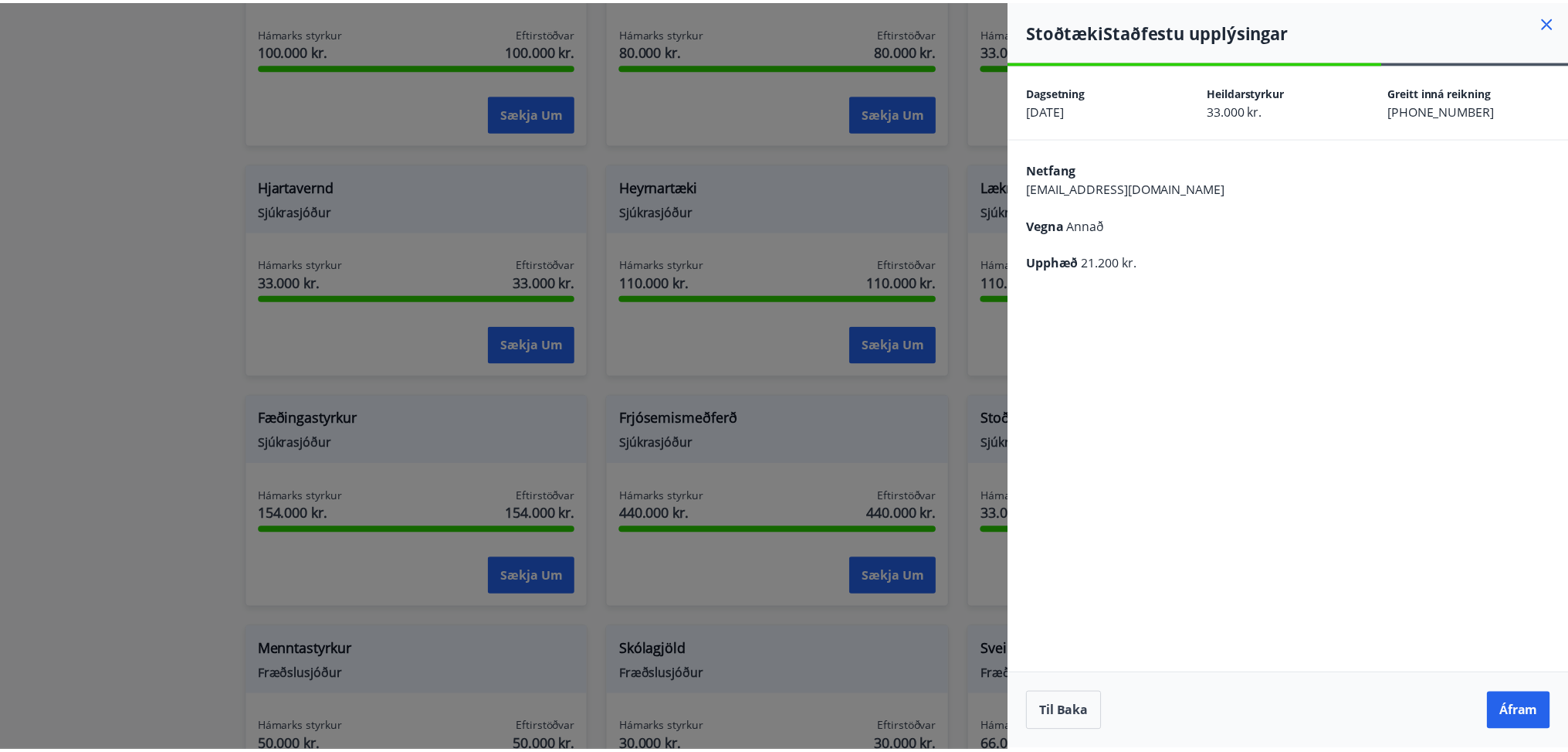
scroll to position [0, 0]
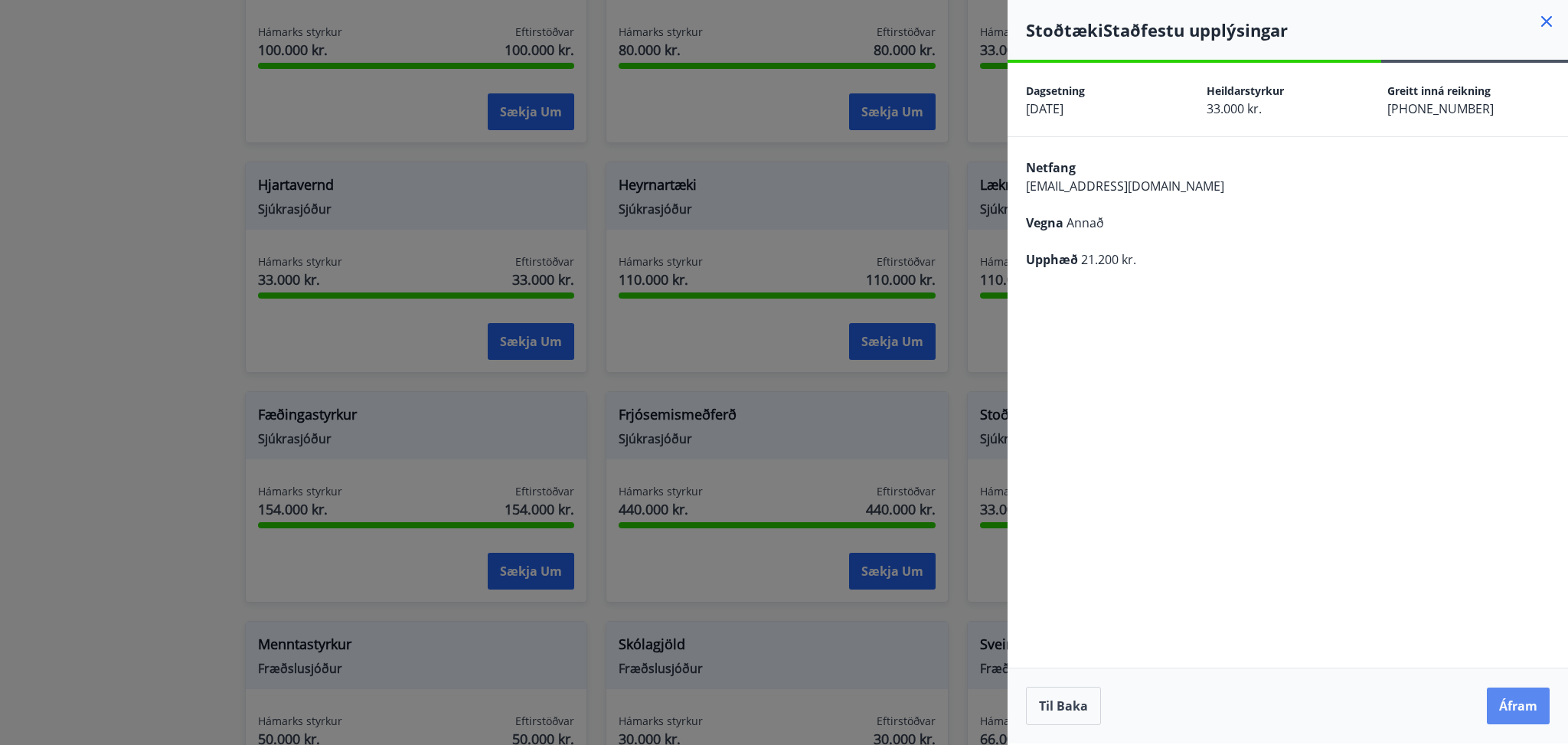
click at [1514, 701] on button "Áfram" at bounding box center [1518, 705] width 63 height 37
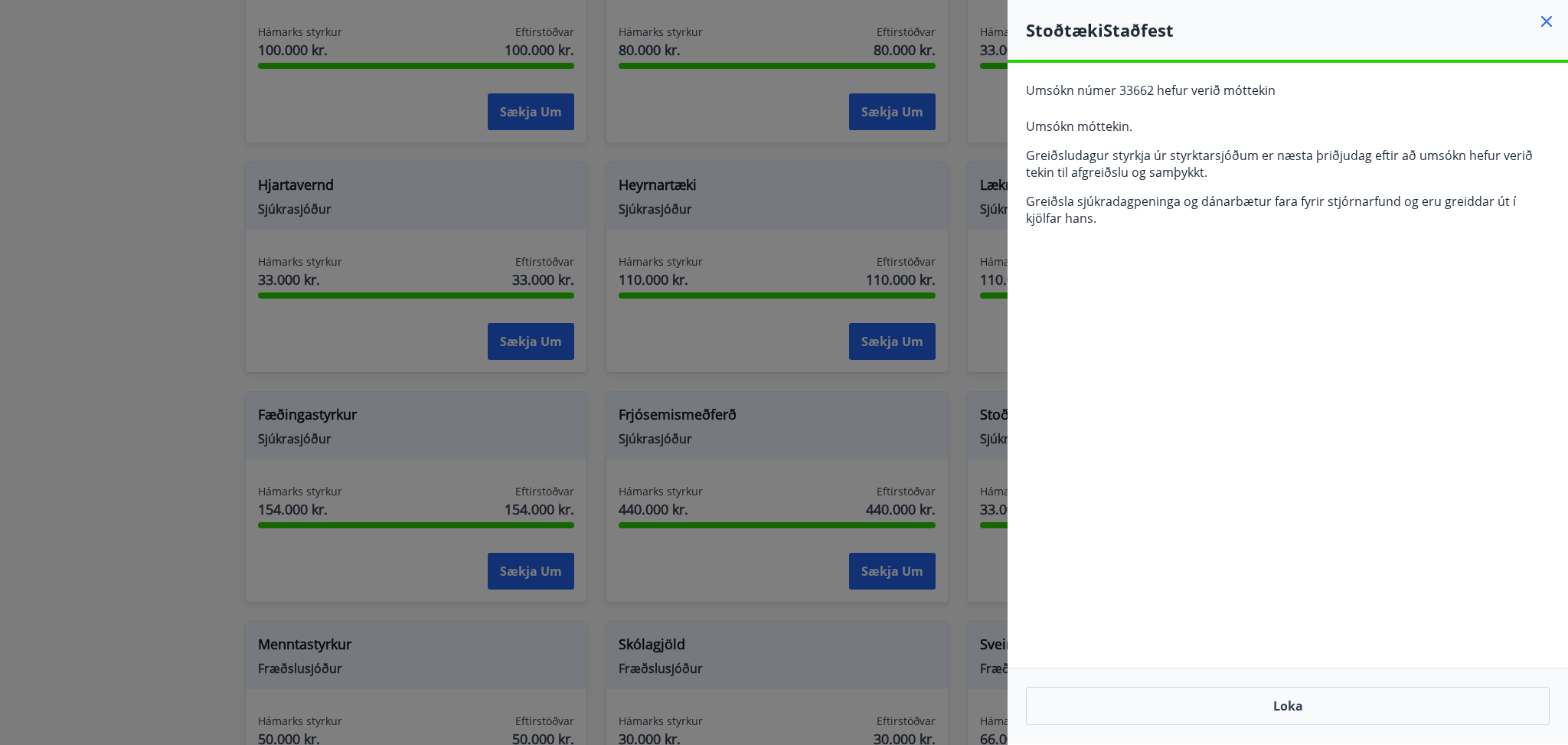
click at [172, 123] on div at bounding box center [784, 372] width 1568 height 745
